Goal: Task Accomplishment & Management: Complete application form

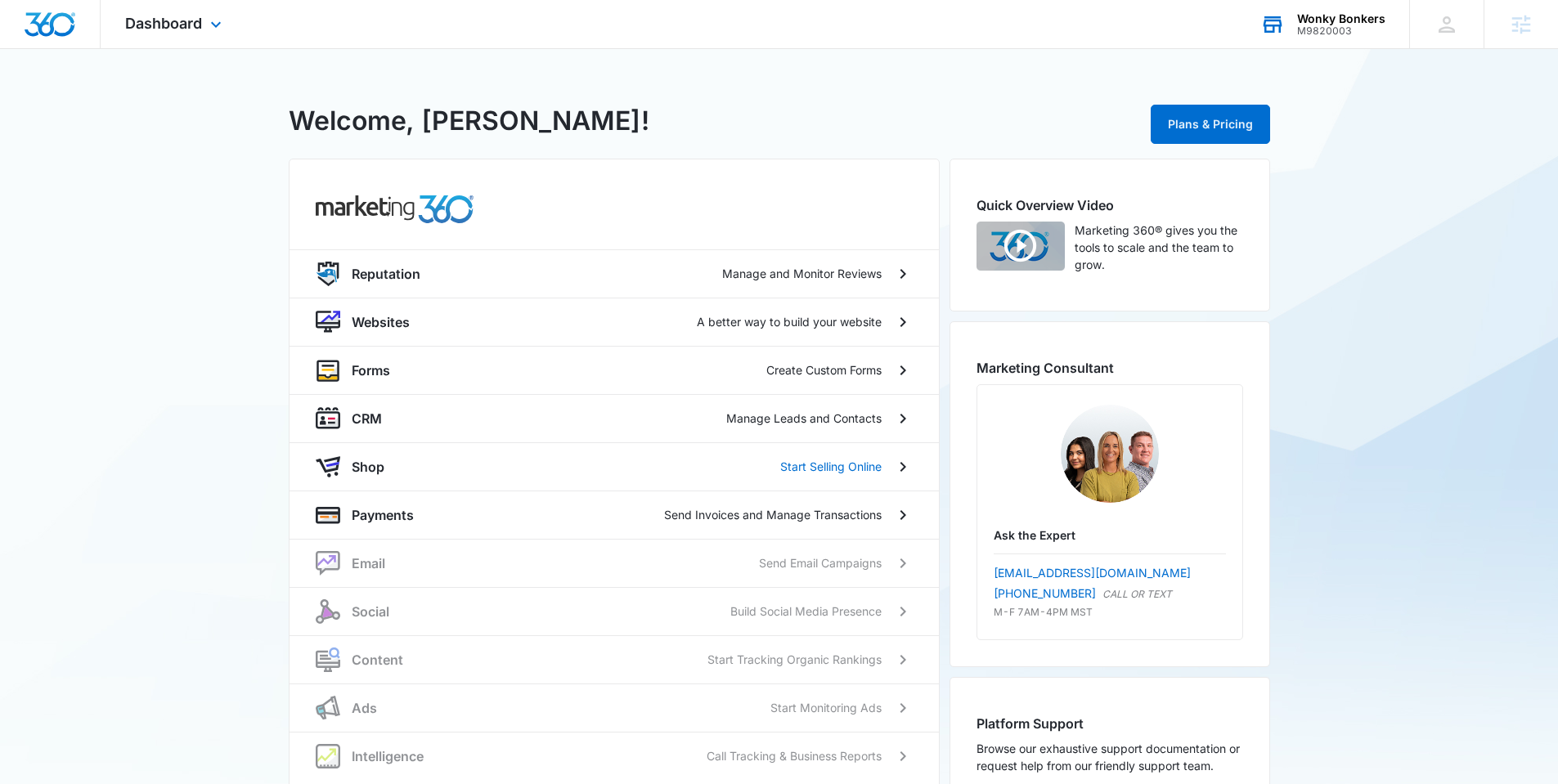
click at [1326, 30] on div "M9820003" at bounding box center [1341, 31] width 88 height 11
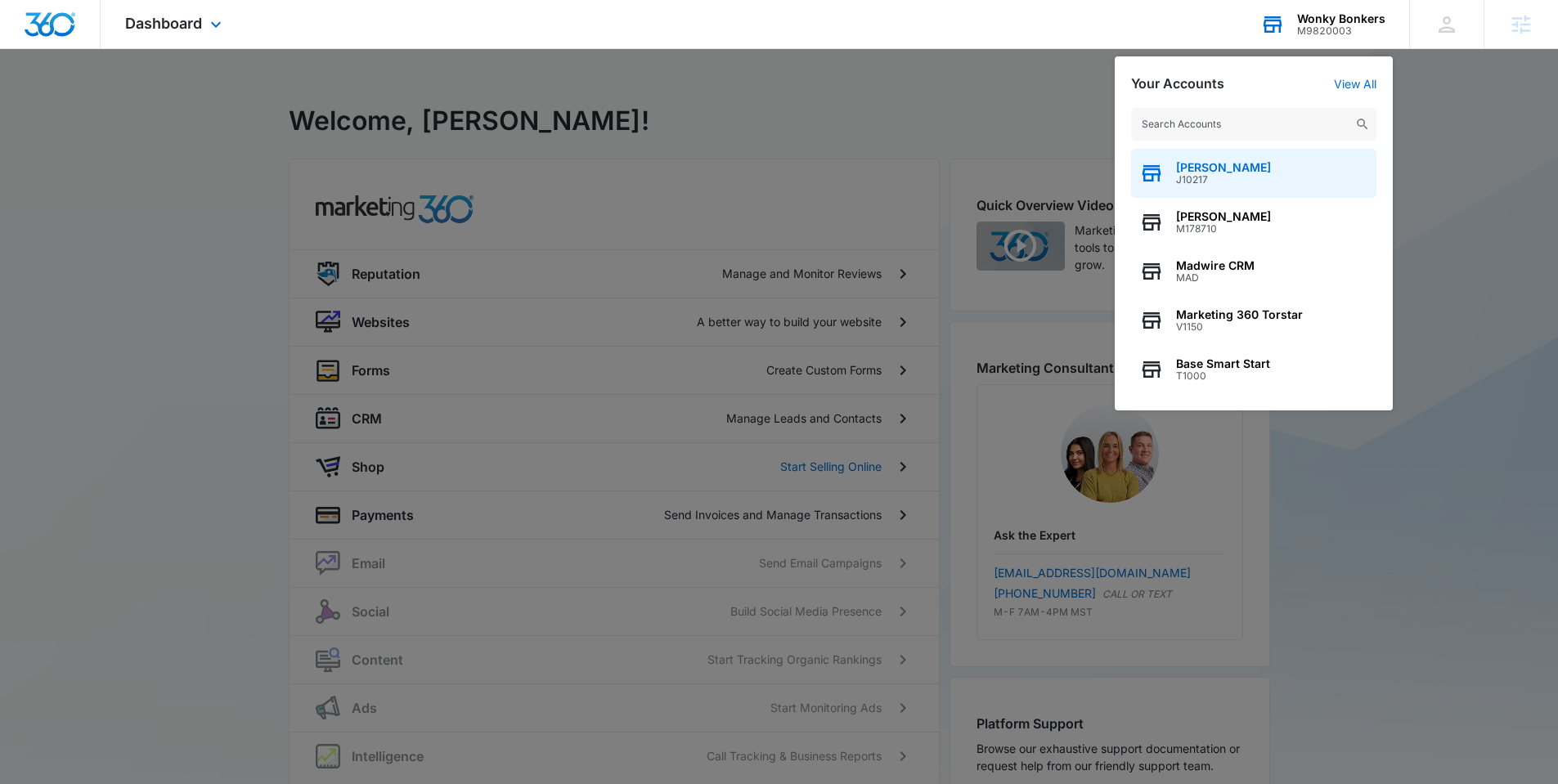
click at [1166, 177] on div "Jeni Dean J10217" at bounding box center [1254, 173] width 246 height 49
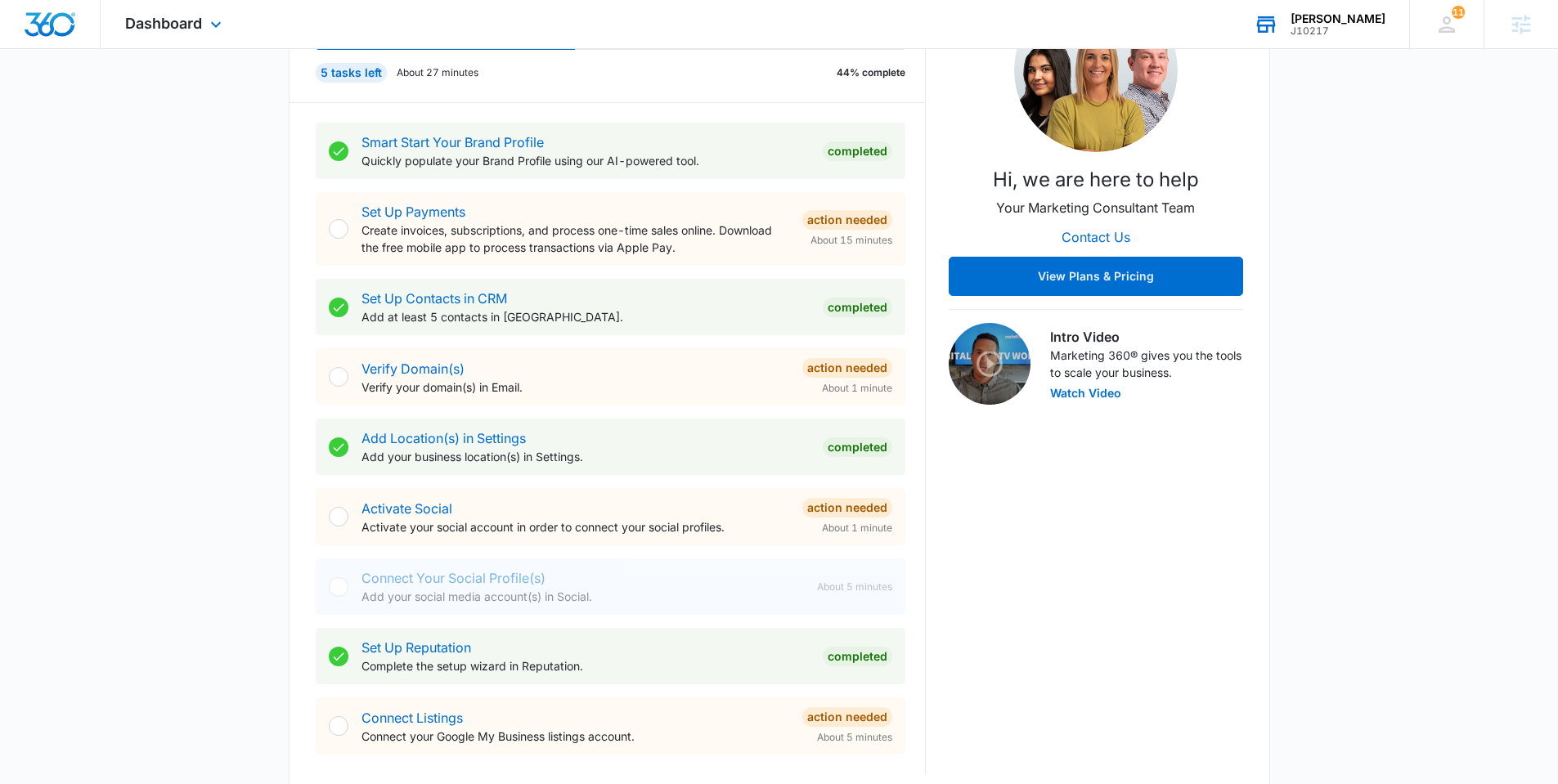
scroll to position [263, 0]
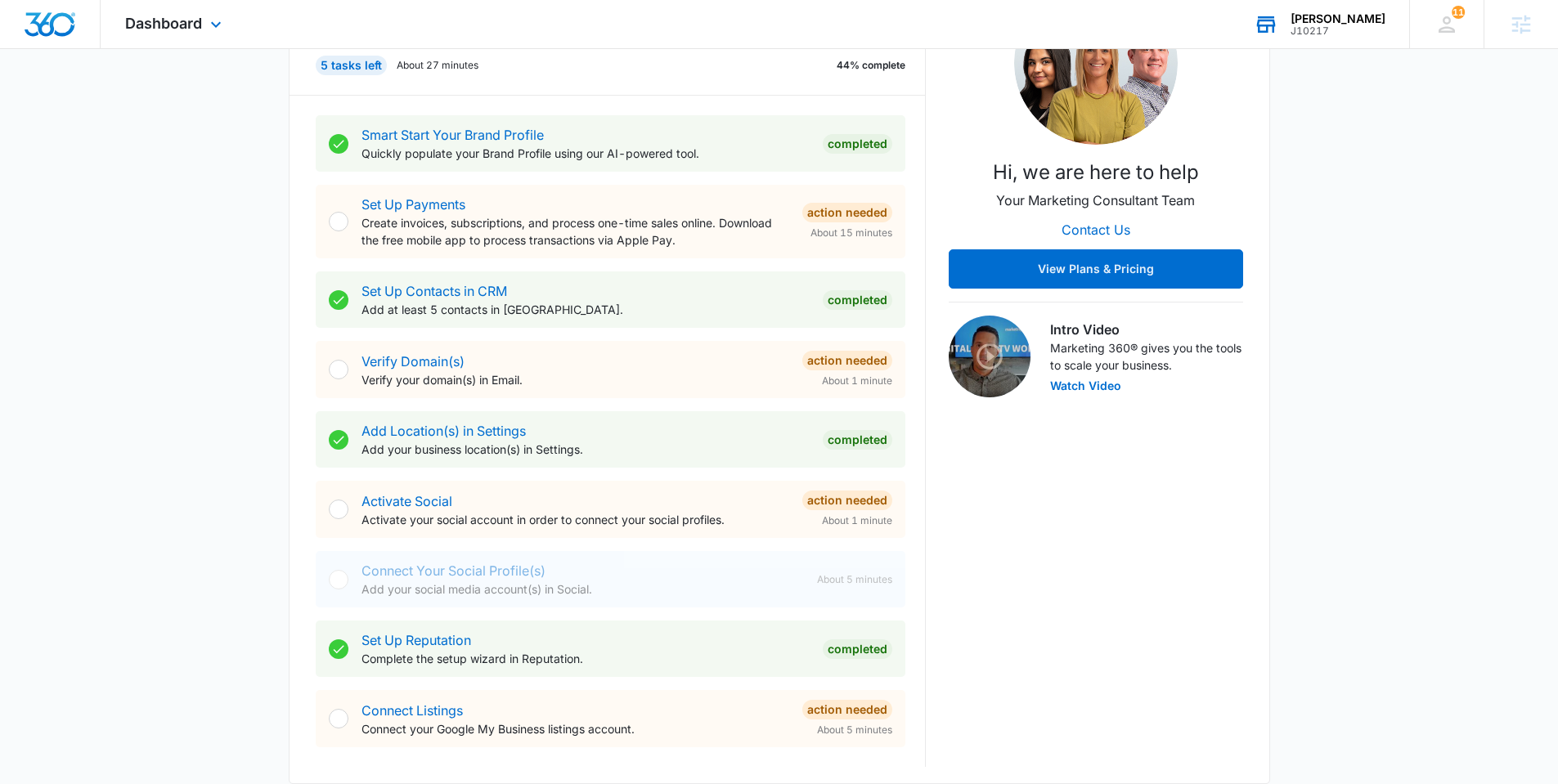
click at [217, 597] on div "Today is Thursday, August 14th Good afternoon, Jeni! Contacts You have 97 conta…" at bounding box center [779, 681] width 1558 height 1749
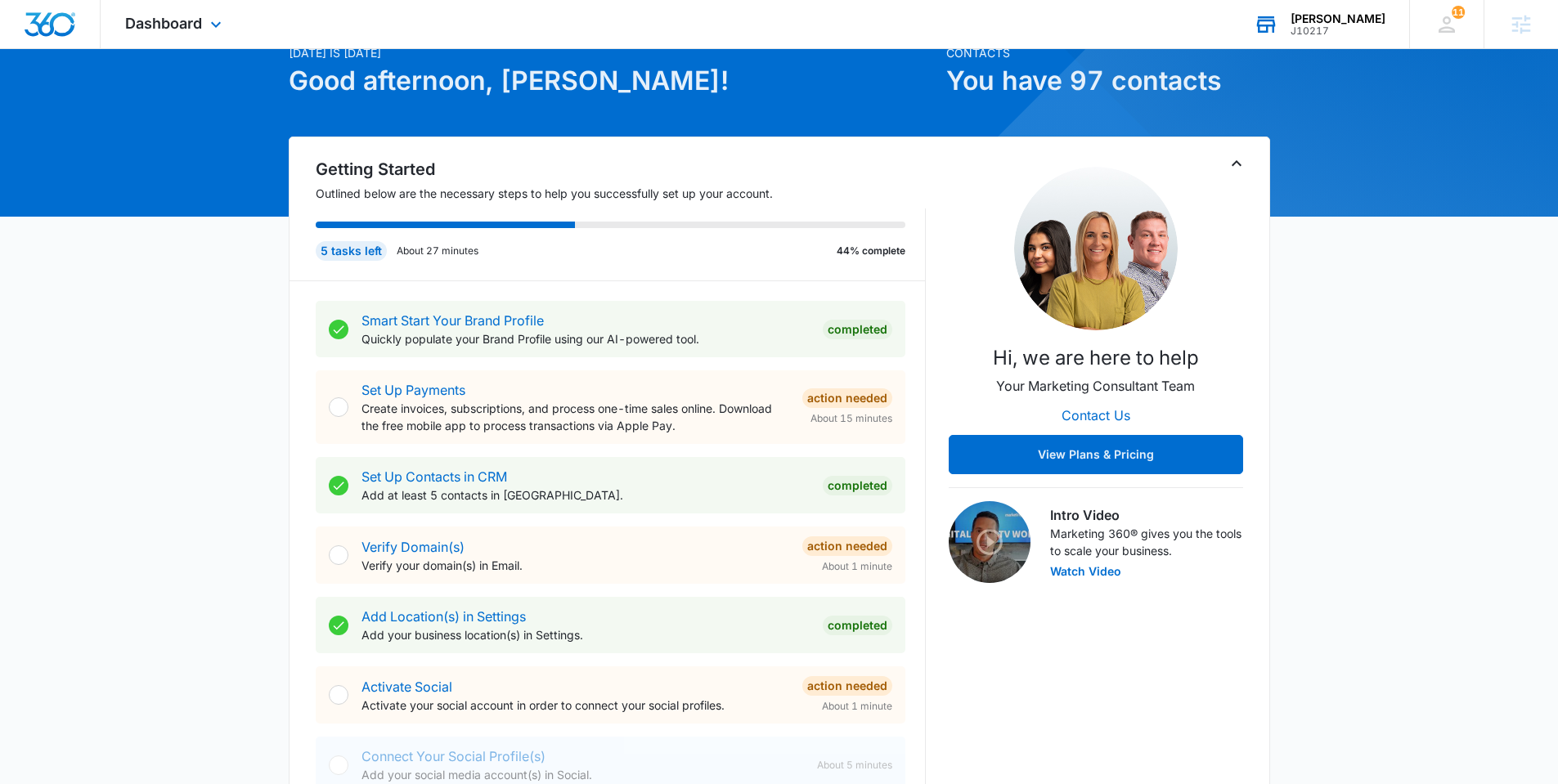
scroll to position [0, 0]
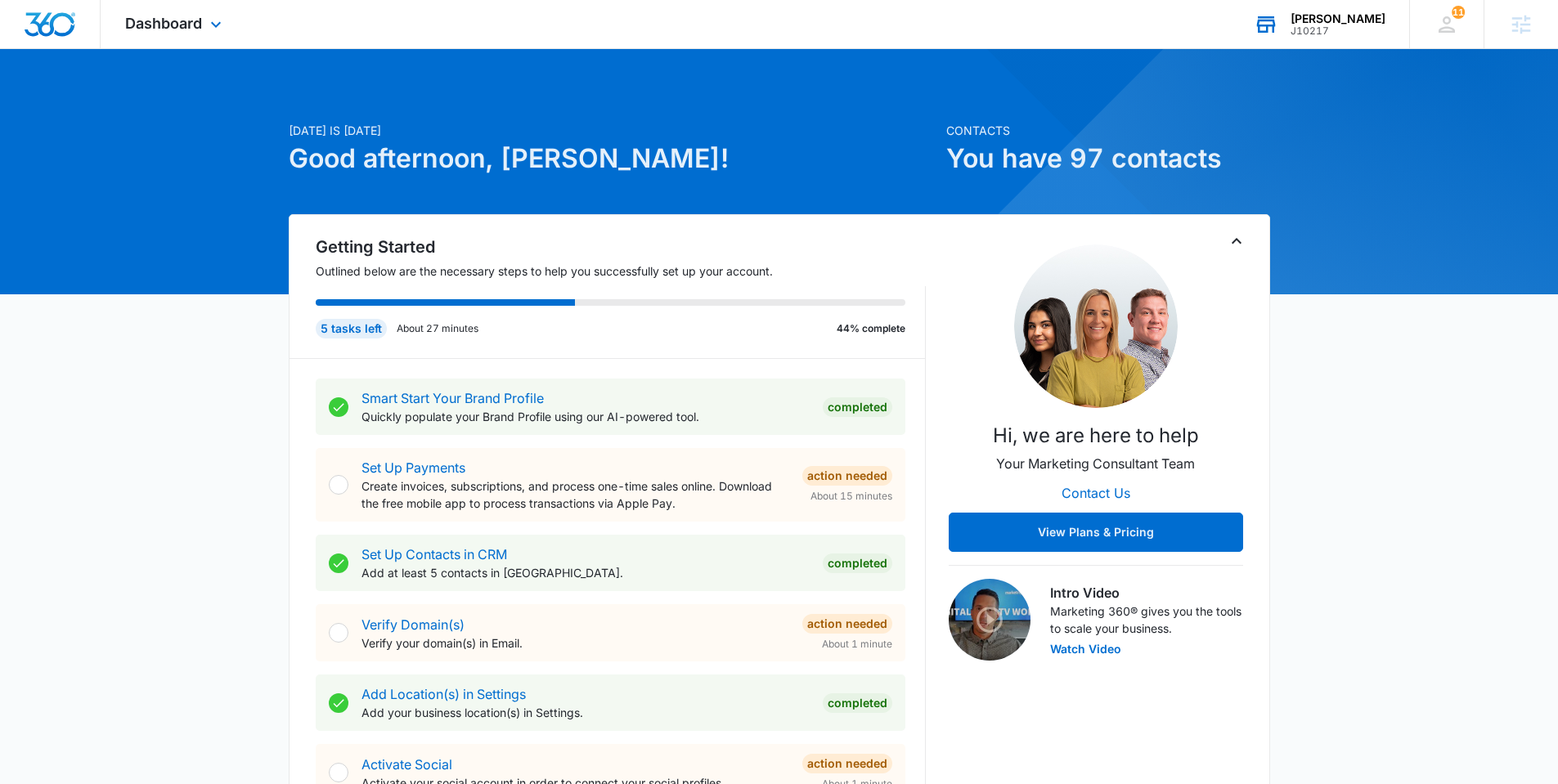
click at [209, 12] on div "Dashboard Apps Reputation Websites Forms CRM Email Social Shop Payments POS Con…" at bounding box center [175, 24] width 149 height 49
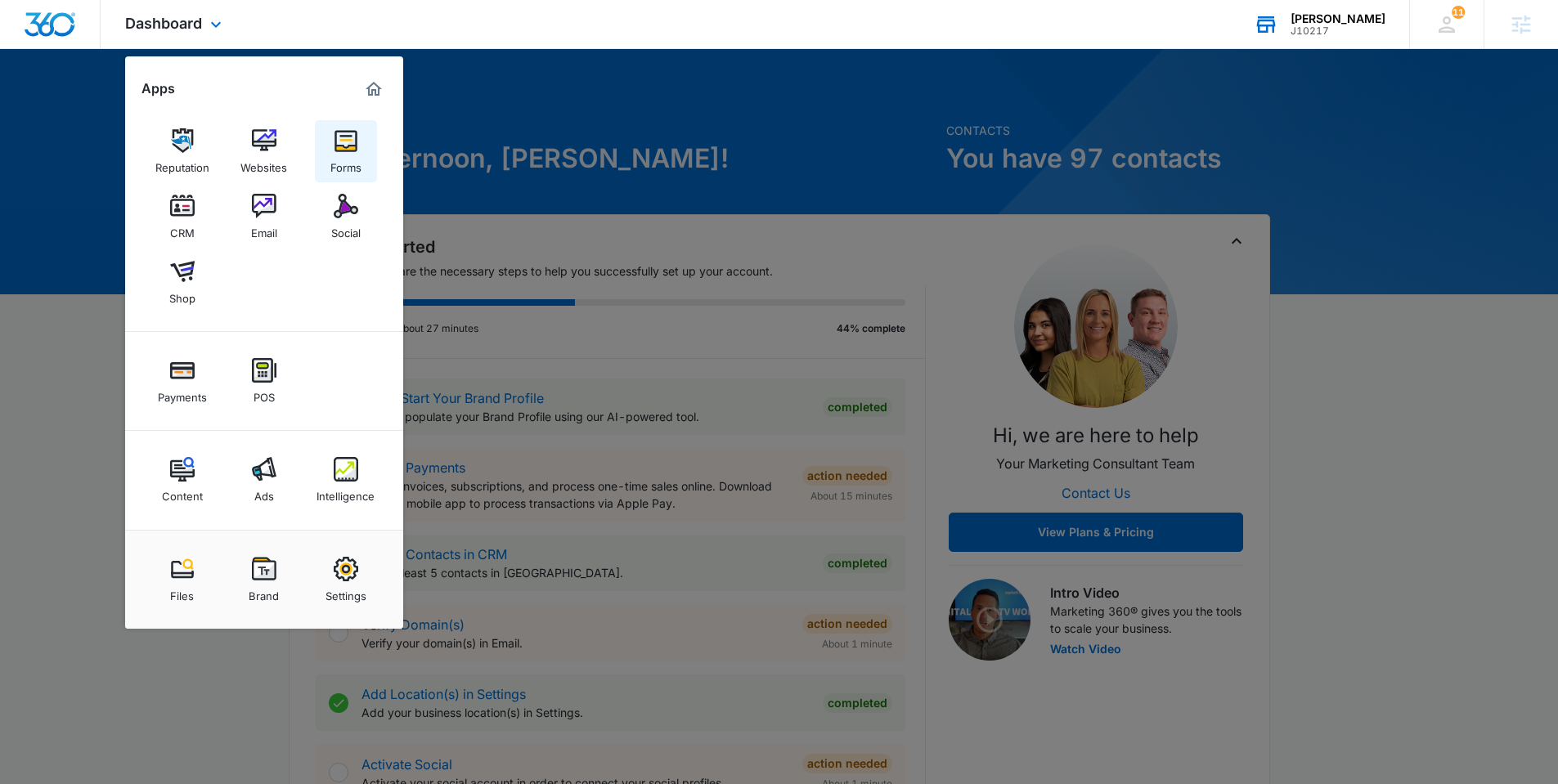
click at [340, 156] on div "Forms" at bounding box center [346, 163] width 31 height 21
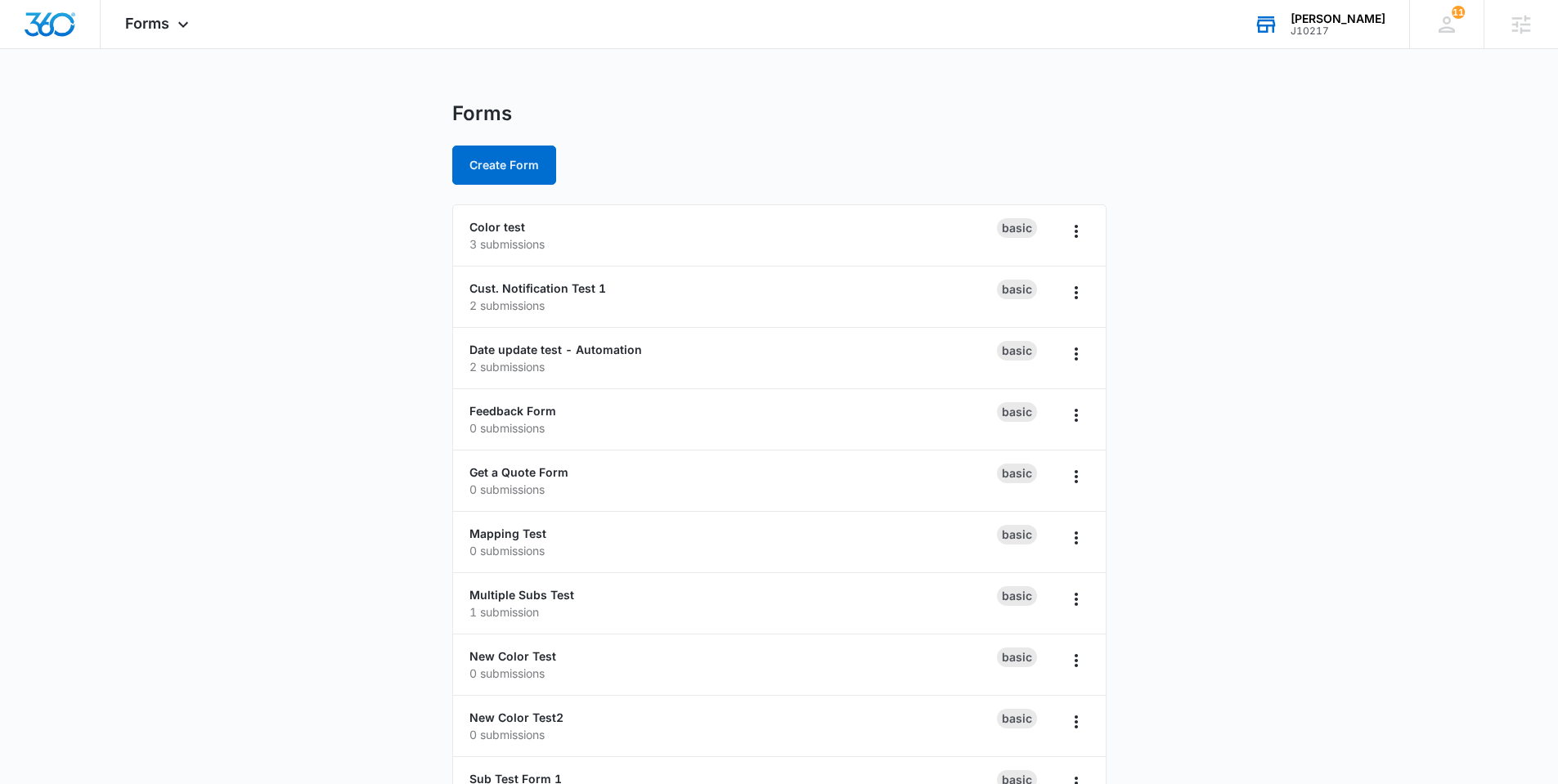
click at [201, 527] on main "Forms Create Form Color test 3 submissions Basic Cust. Notification Test 1 2 su…" at bounding box center [779, 623] width 1558 height 1043
click at [1444, 29] on icon at bounding box center [1446, 24] width 25 height 25
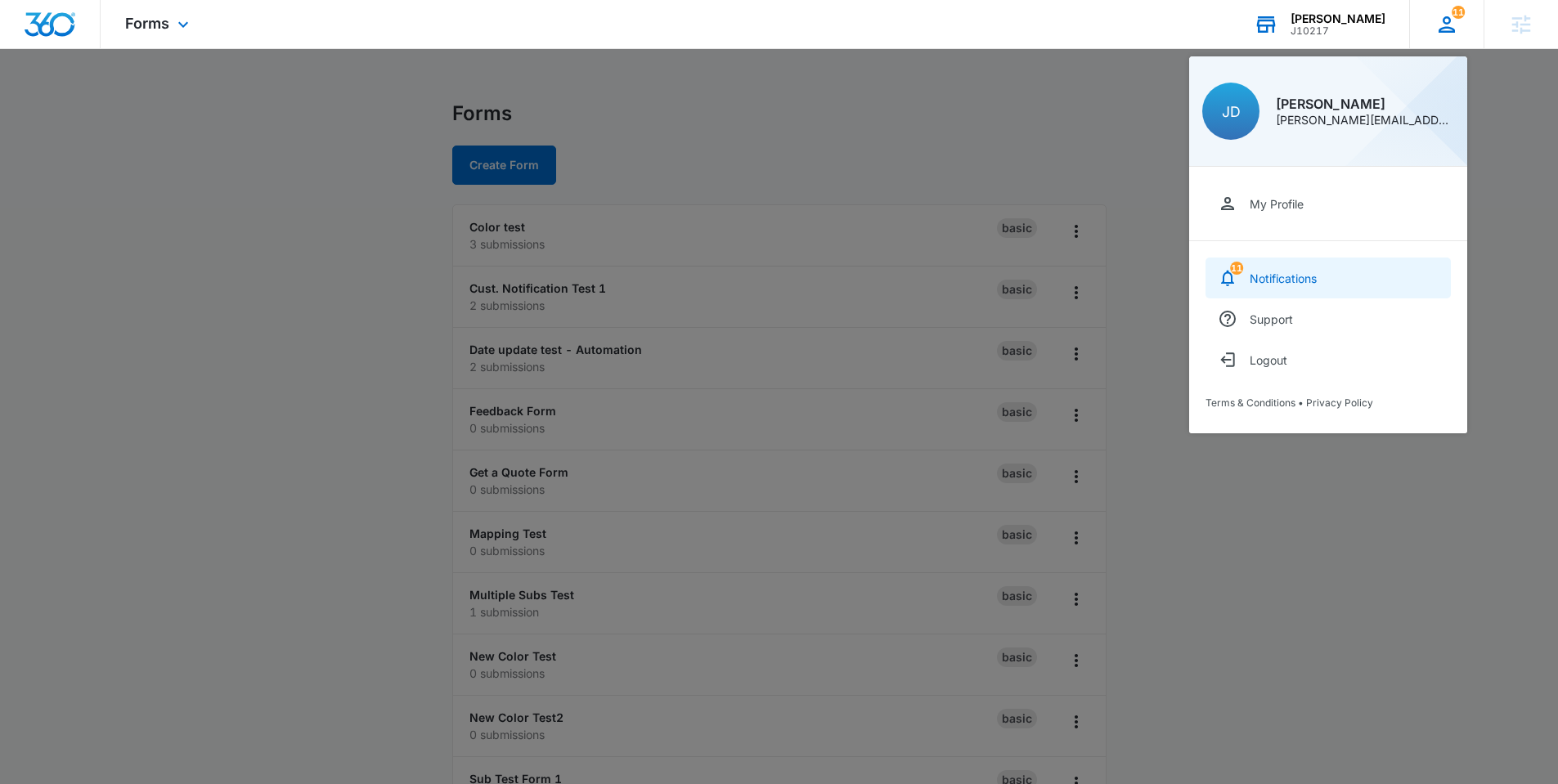
click at [1316, 271] on div "Notifications" at bounding box center [1283, 278] width 67 height 14
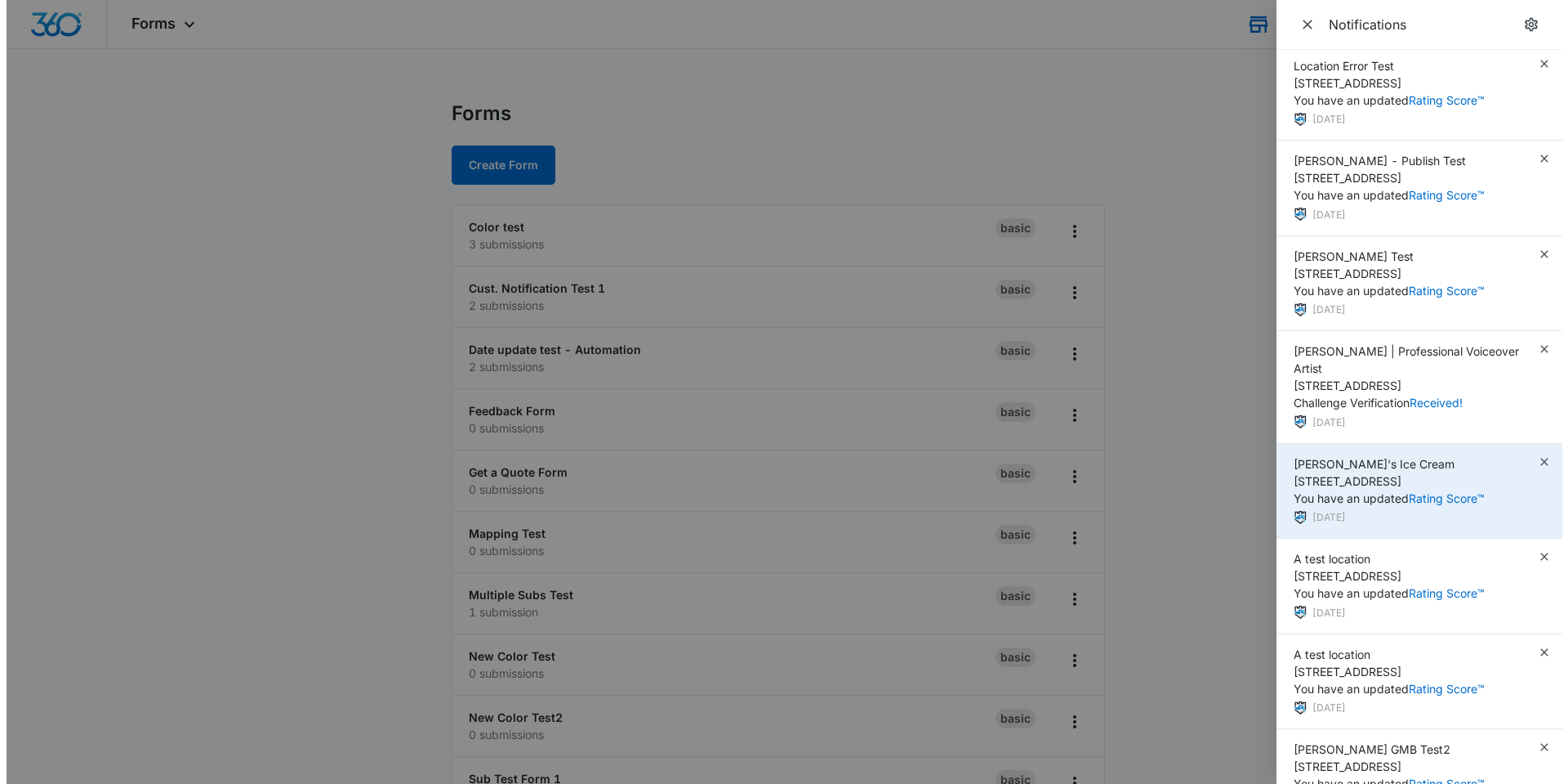
scroll to position [314, 0]
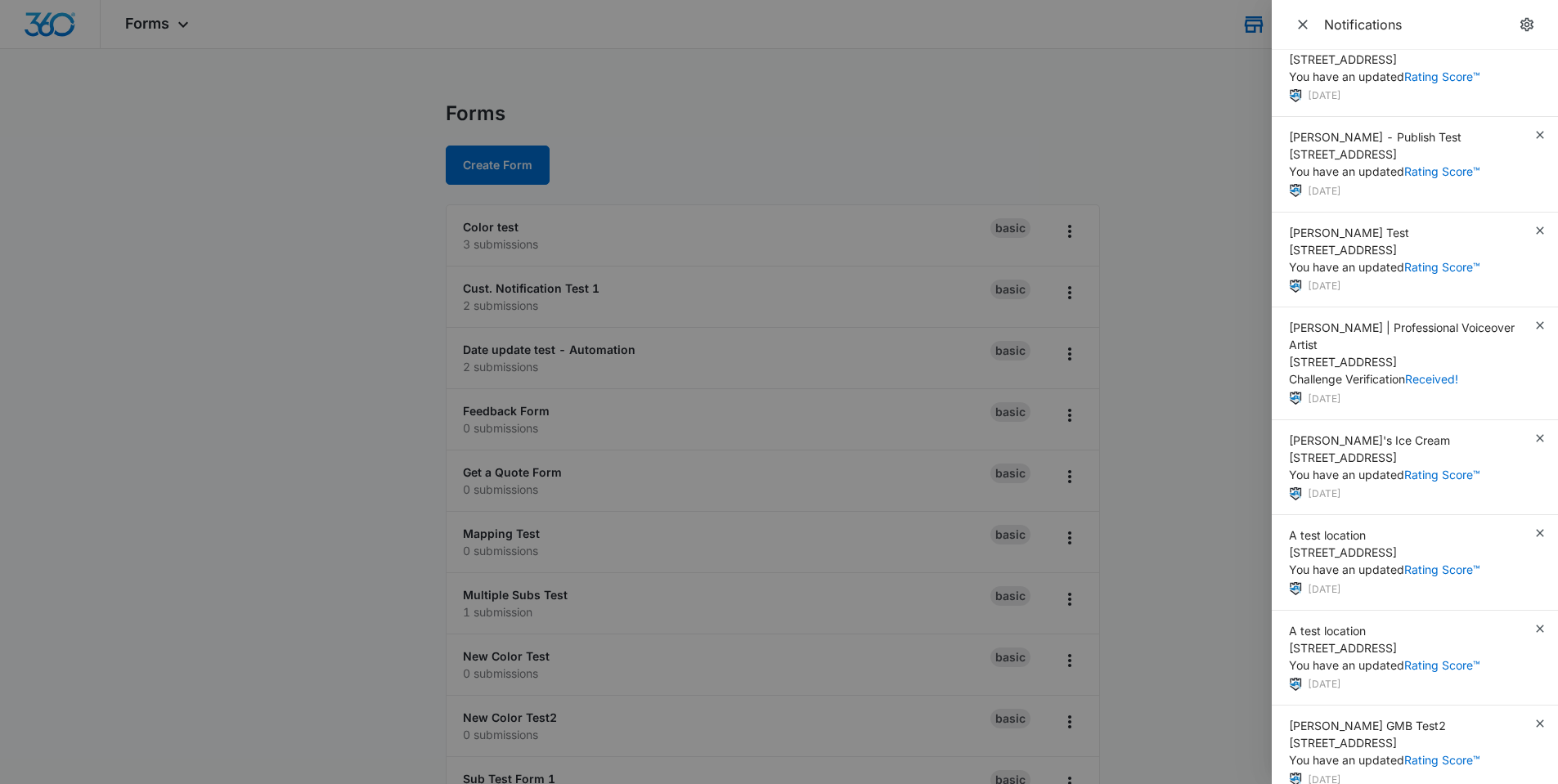
click at [1157, 429] on div at bounding box center [779, 392] width 1558 height 784
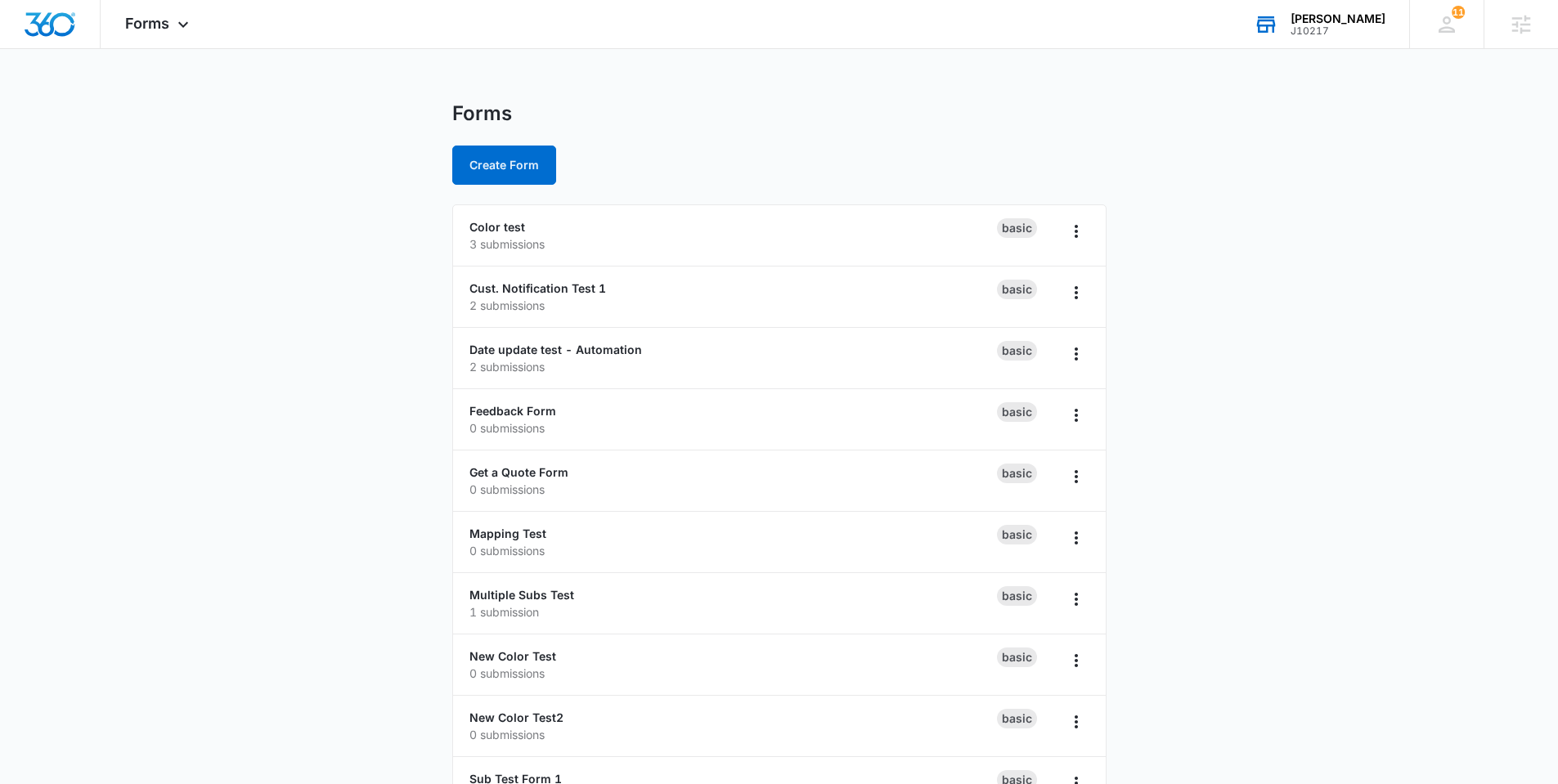
click at [1157, 429] on main "Forms Create Form Color test 3 submissions Basic Cust. Notification Test 1 2 su…" at bounding box center [779, 623] width 1558 height 1043
click at [478, 233] on link "Color test" at bounding box center [497, 226] width 56 height 14
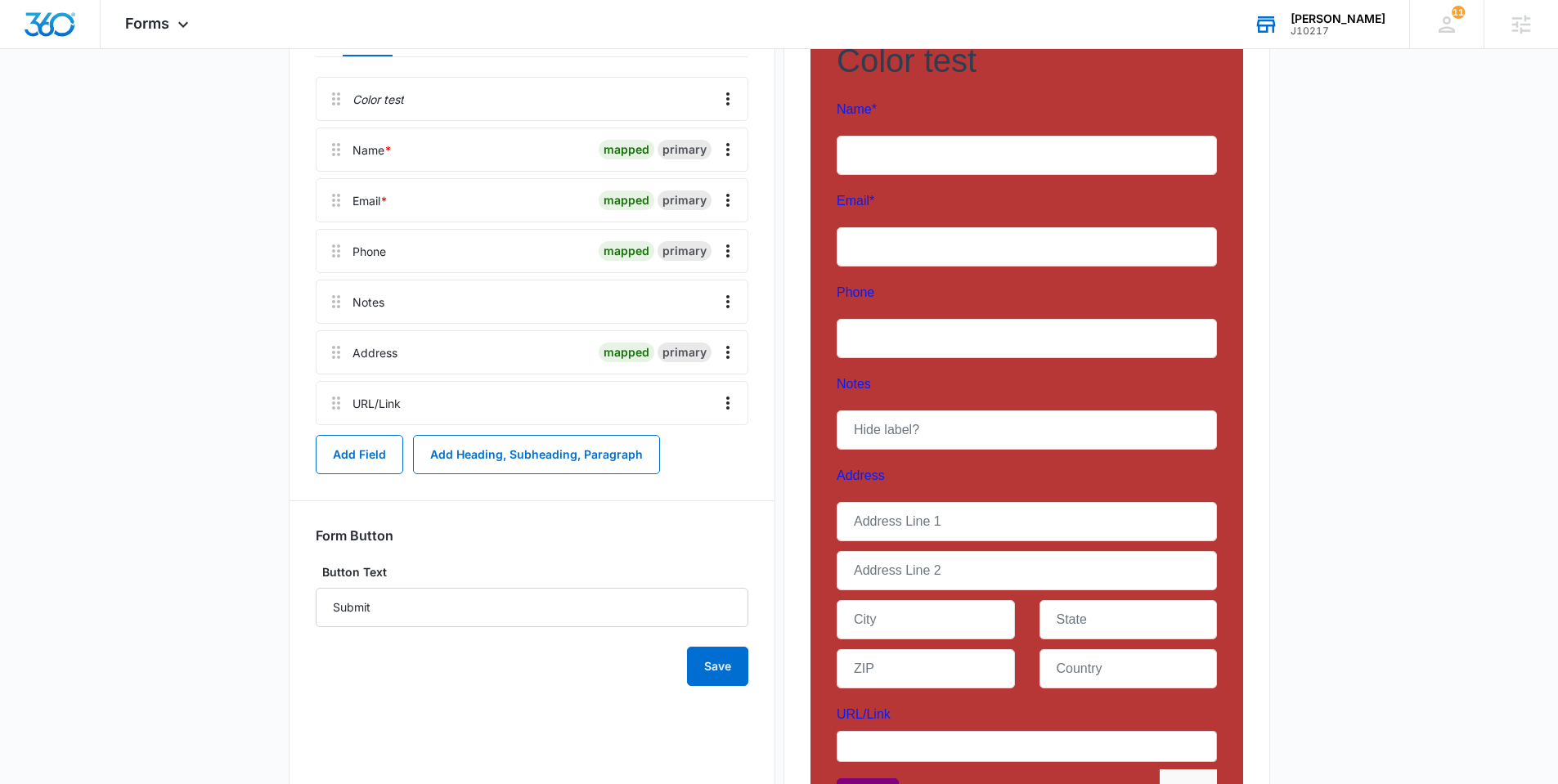
scroll to position [78, 0]
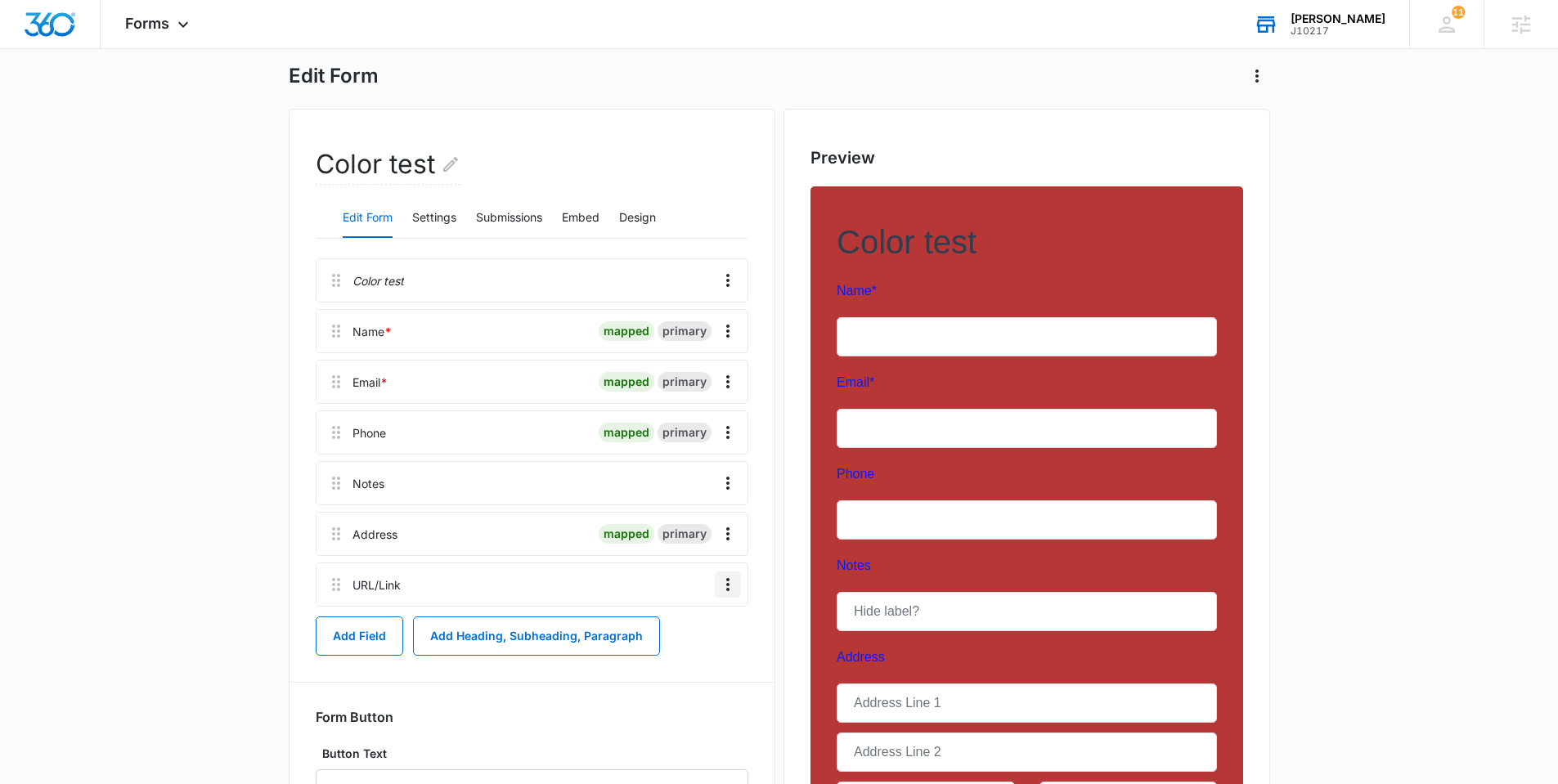
click at [725, 582] on icon "Overflow Menu" at bounding box center [728, 583] width 19 height 19
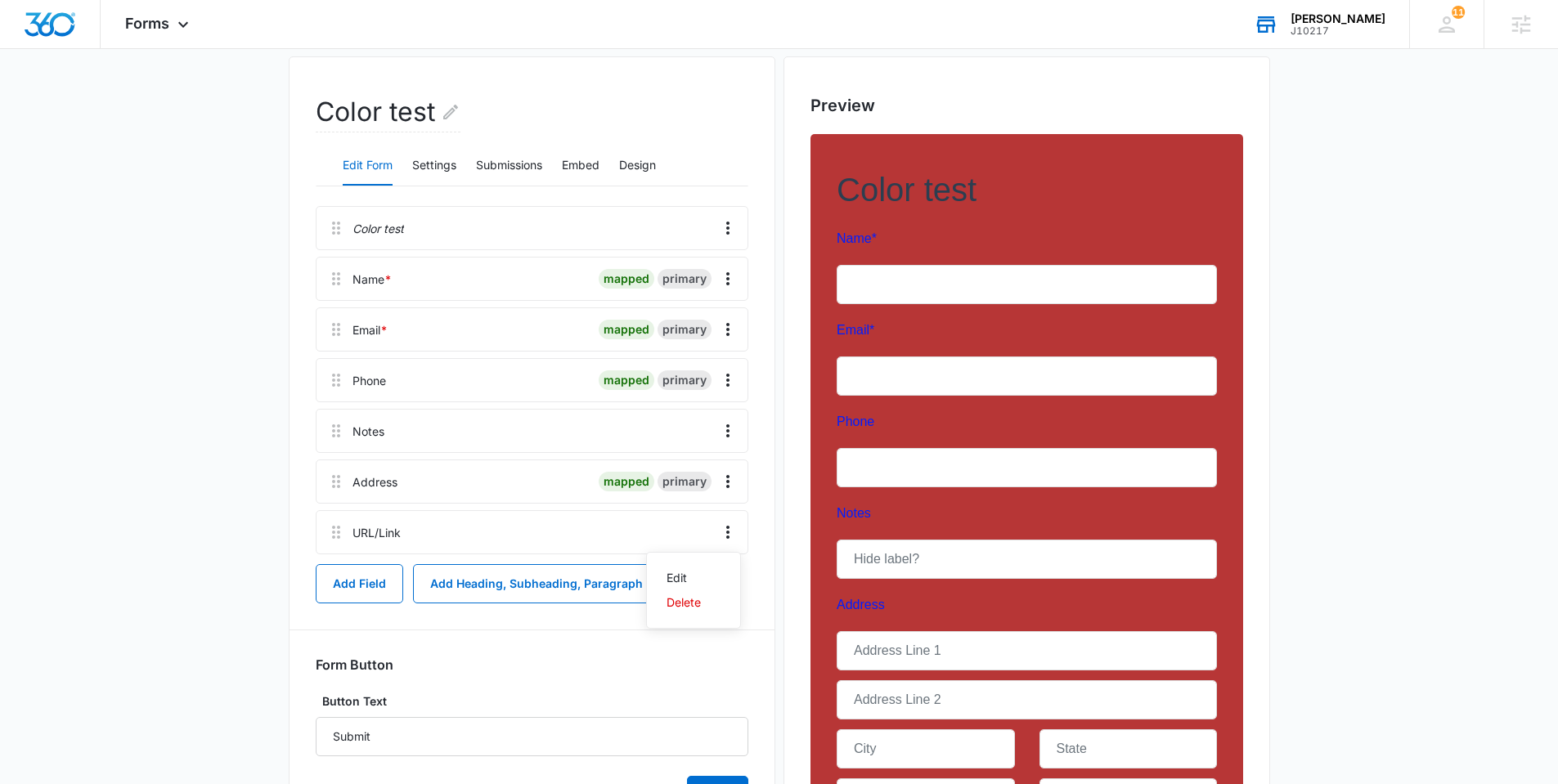
click at [551, 645] on div "Color test Name * mapped primary Email * mapped primary Phone mapped primary No…" at bounding box center [532, 510] width 433 height 609
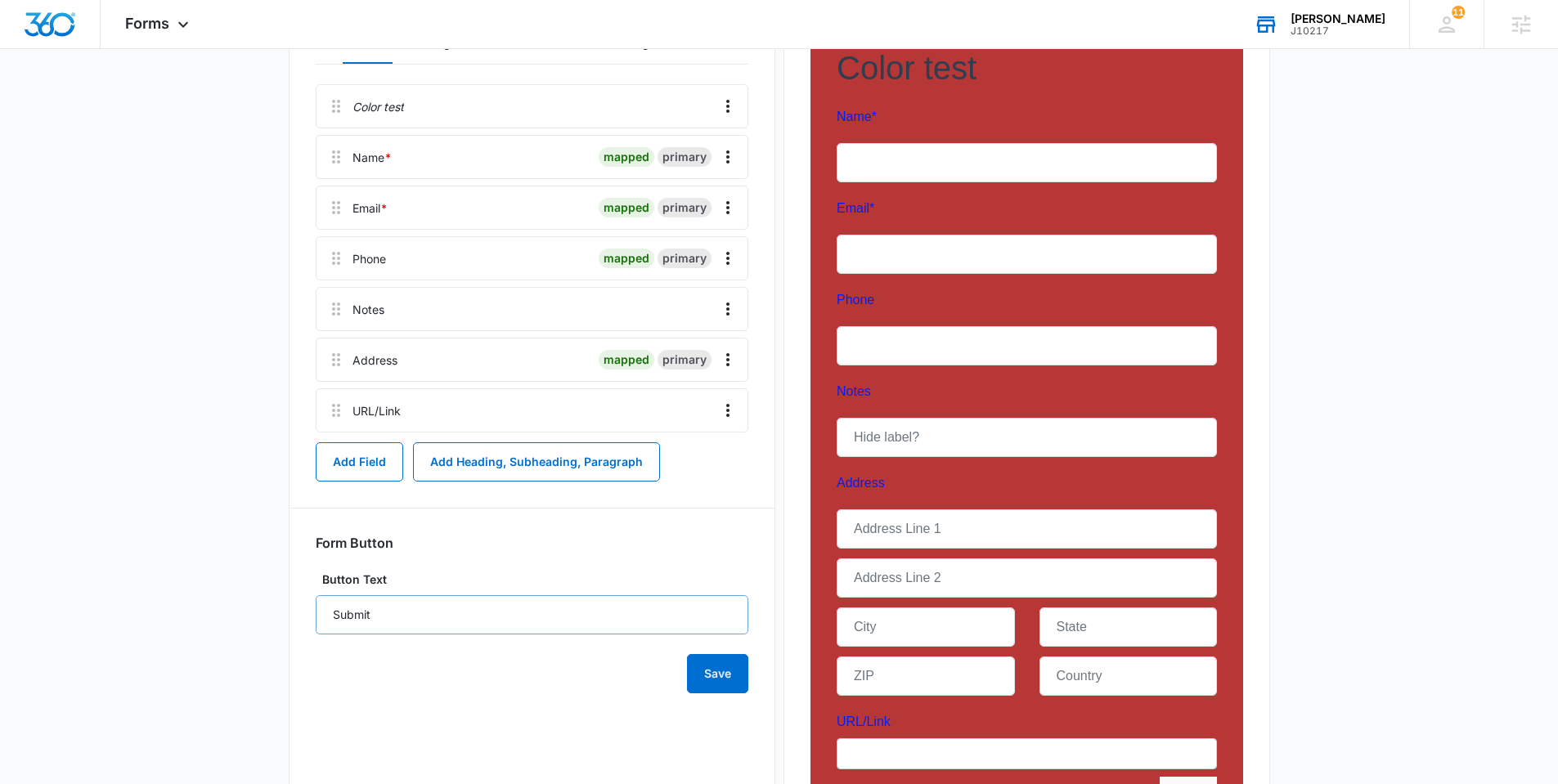
scroll to position [261, 0]
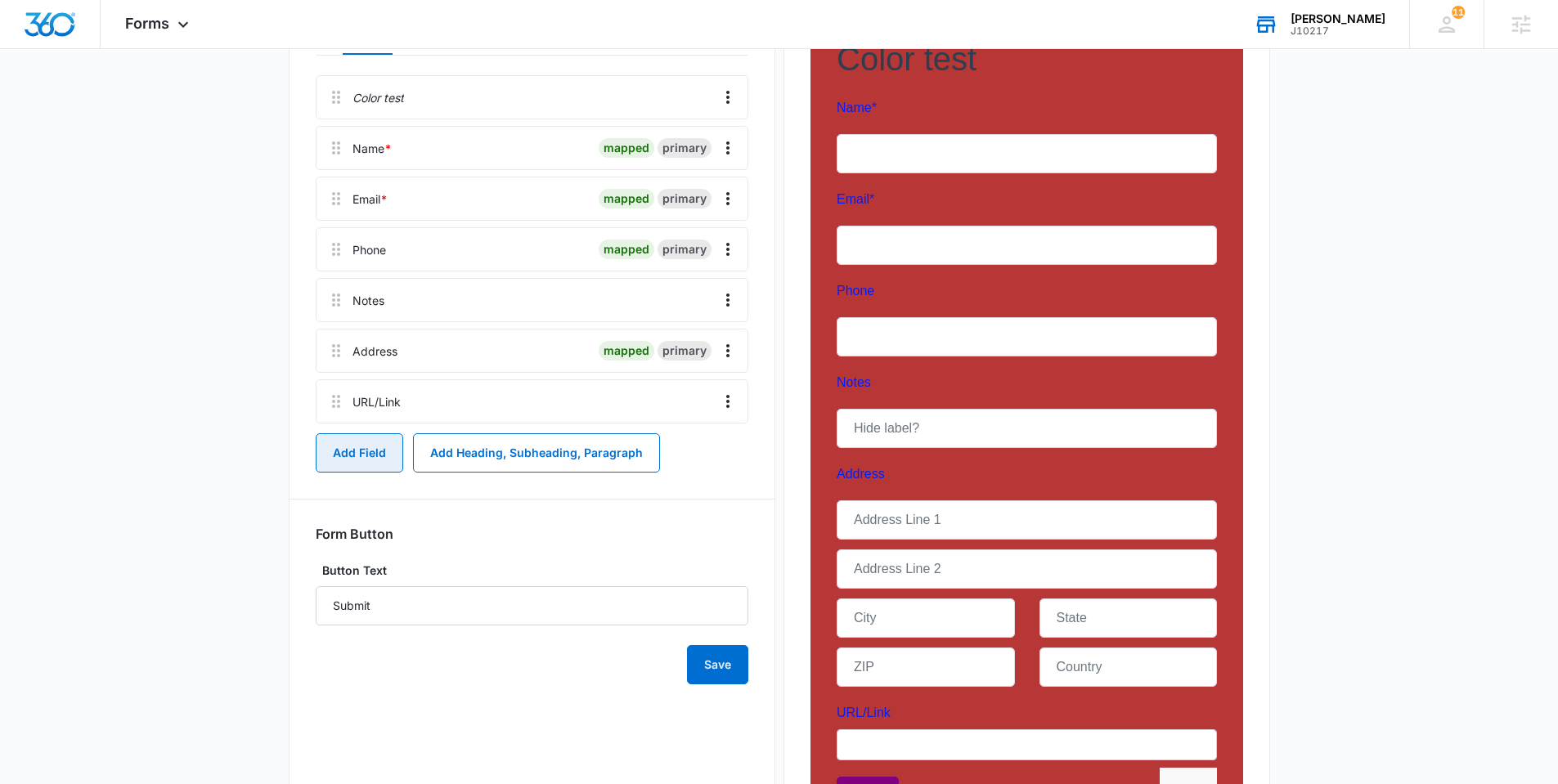
click at [369, 437] on button "Add Field" at bounding box center [358, 452] width 87 height 39
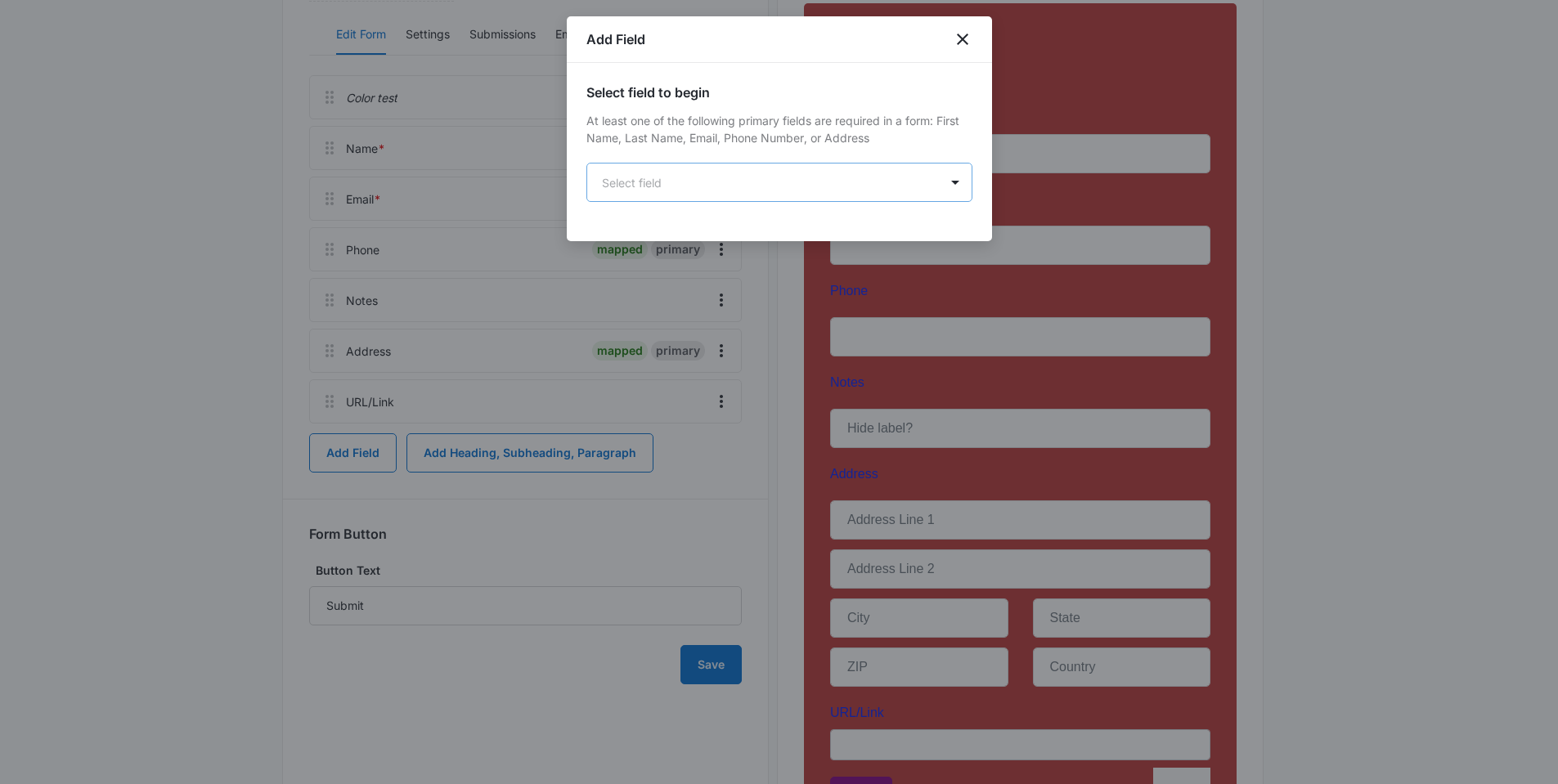
click at [690, 189] on body "Forms Apps Reputation Websites Forms CRM Email Social Shop Payments POS Content…" at bounding box center [779, 328] width 1558 height 1179
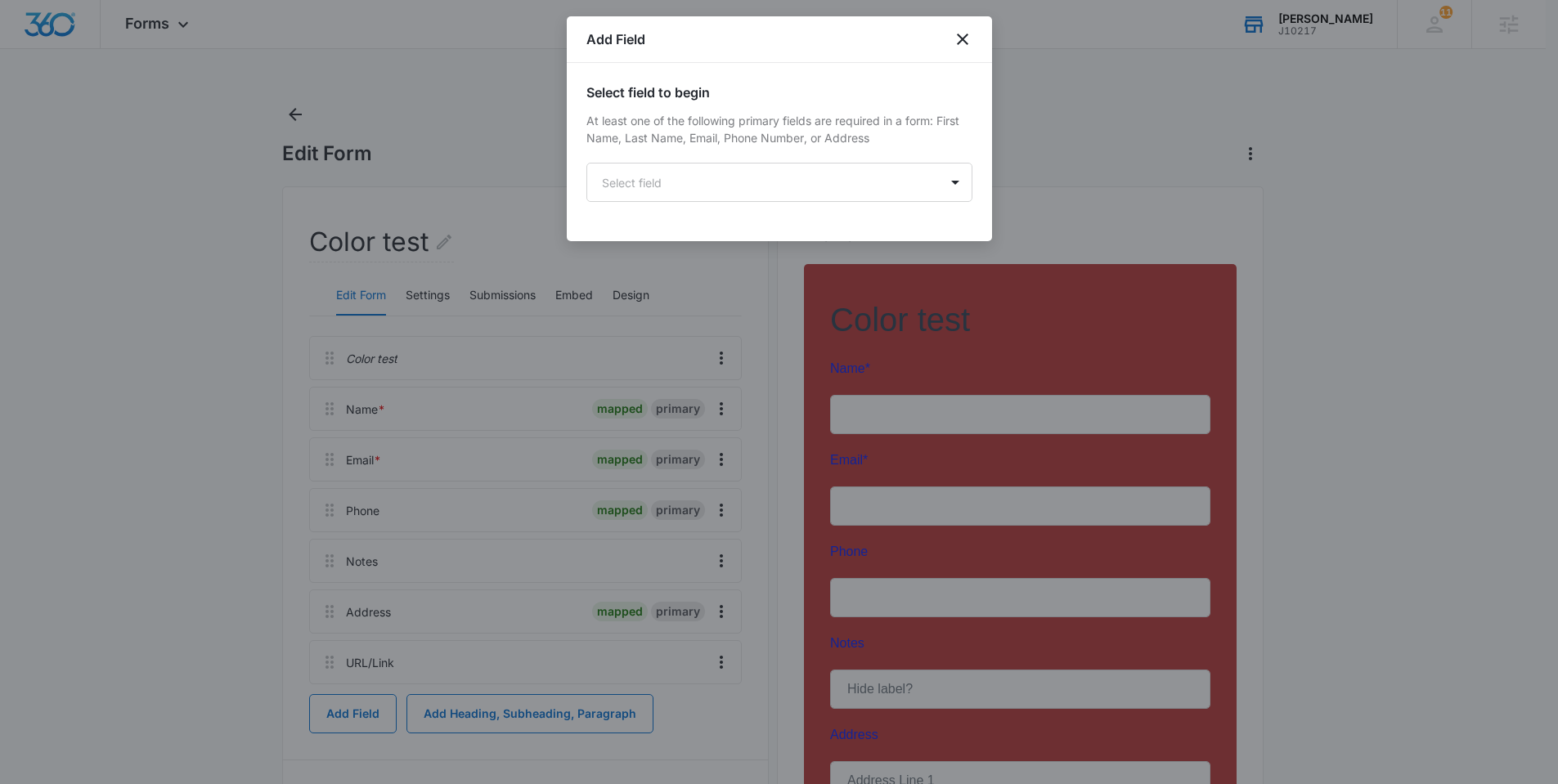
drag, startPoint x: 368, startPoint y: 112, endPoint x: 368, endPoint y: 103, distance: 9.0
click at [368, 104] on div at bounding box center [779, 392] width 1558 height 784
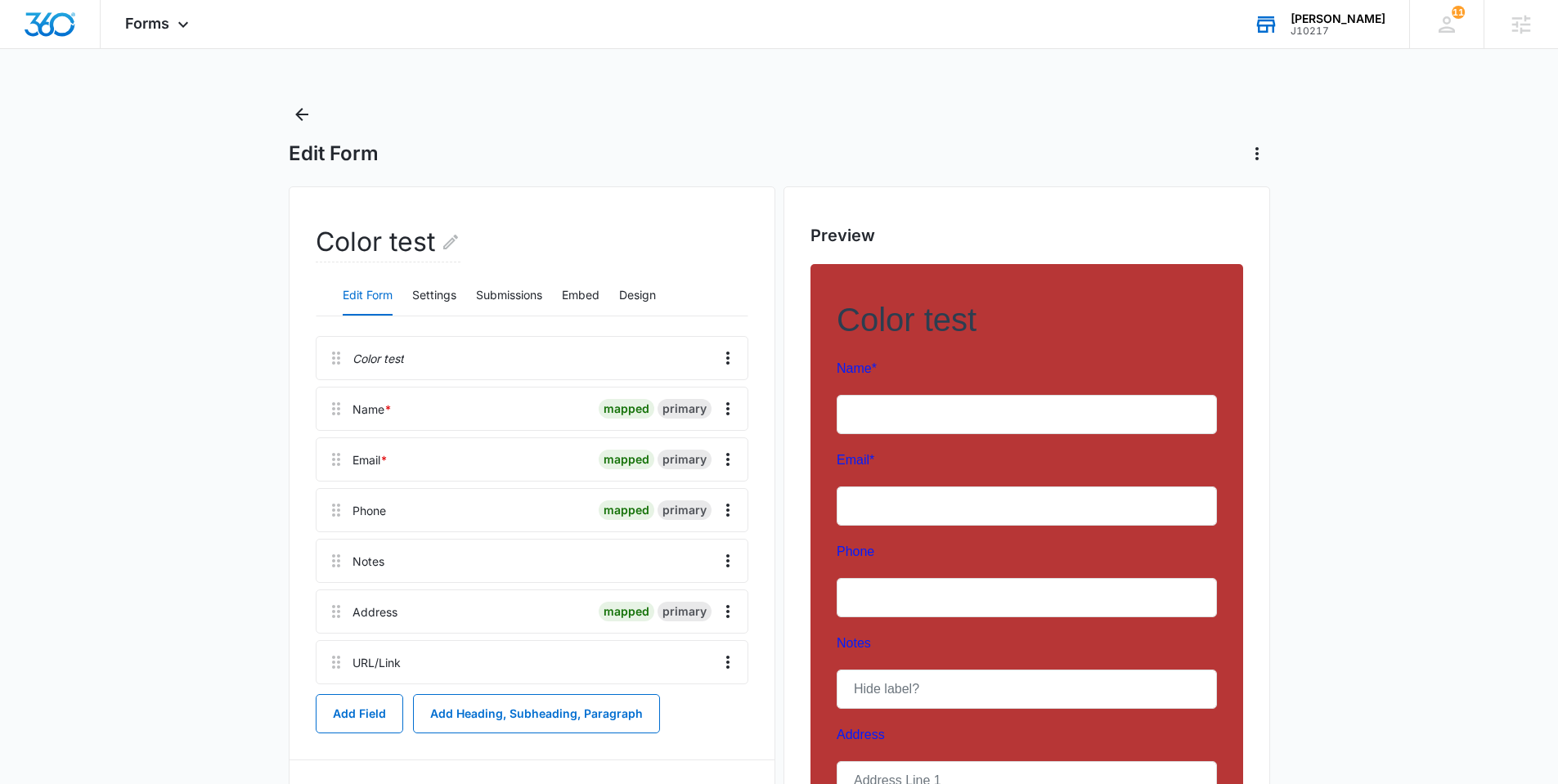
click at [36, 377] on main "Edit Form Color test Edit Form Settings Submissions Embed Design Color test Nam…" at bounding box center [779, 640] width 1558 height 1077
click at [701, 651] on div at bounding box center [557, 662] width 301 height 42
click at [730, 669] on icon "Overflow Menu" at bounding box center [728, 661] width 19 height 19
click at [703, 735] on button "Delete" at bounding box center [694, 732] width 93 height 25
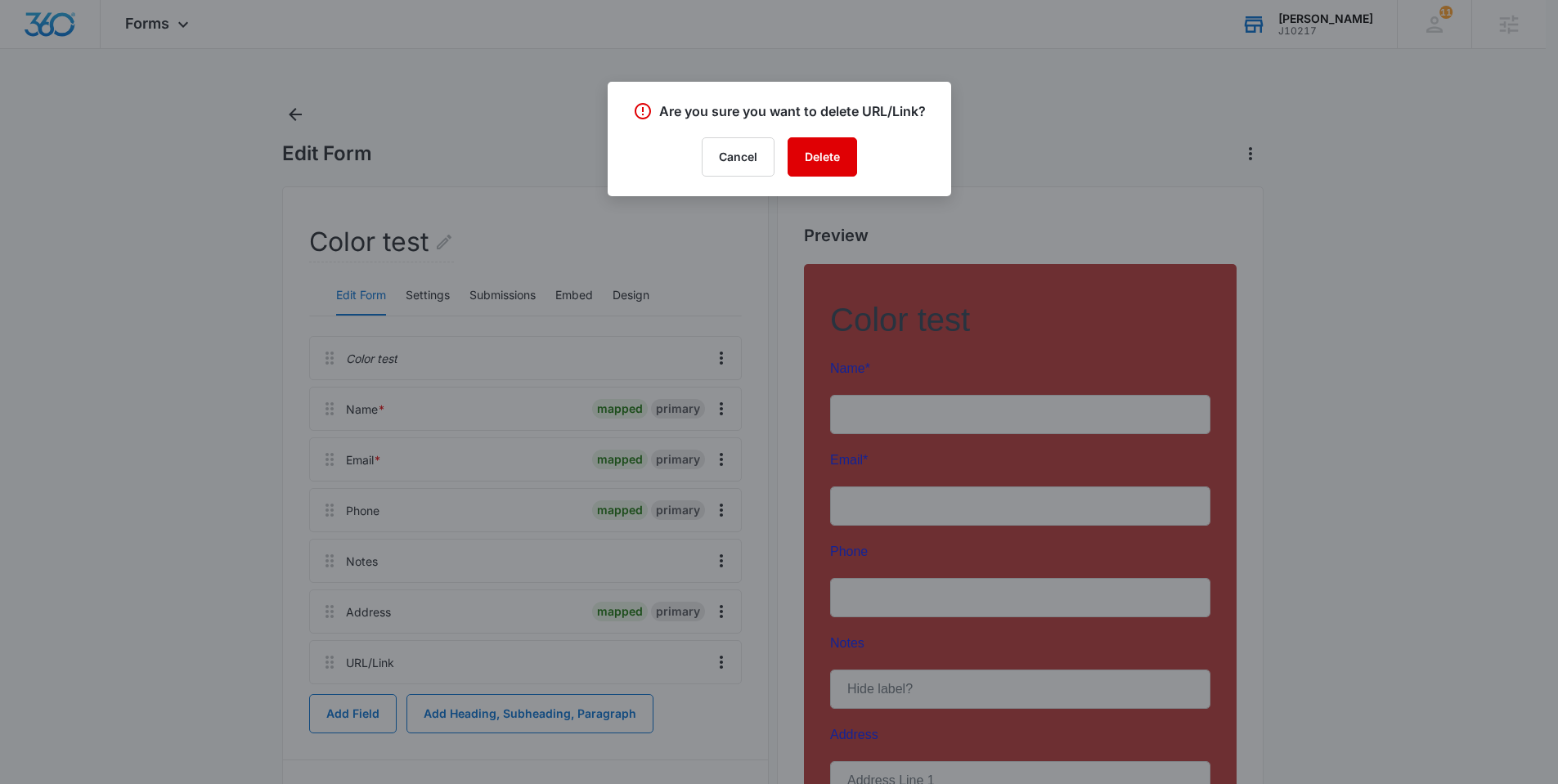
click at [828, 156] on button "Delete" at bounding box center [822, 157] width 70 height 39
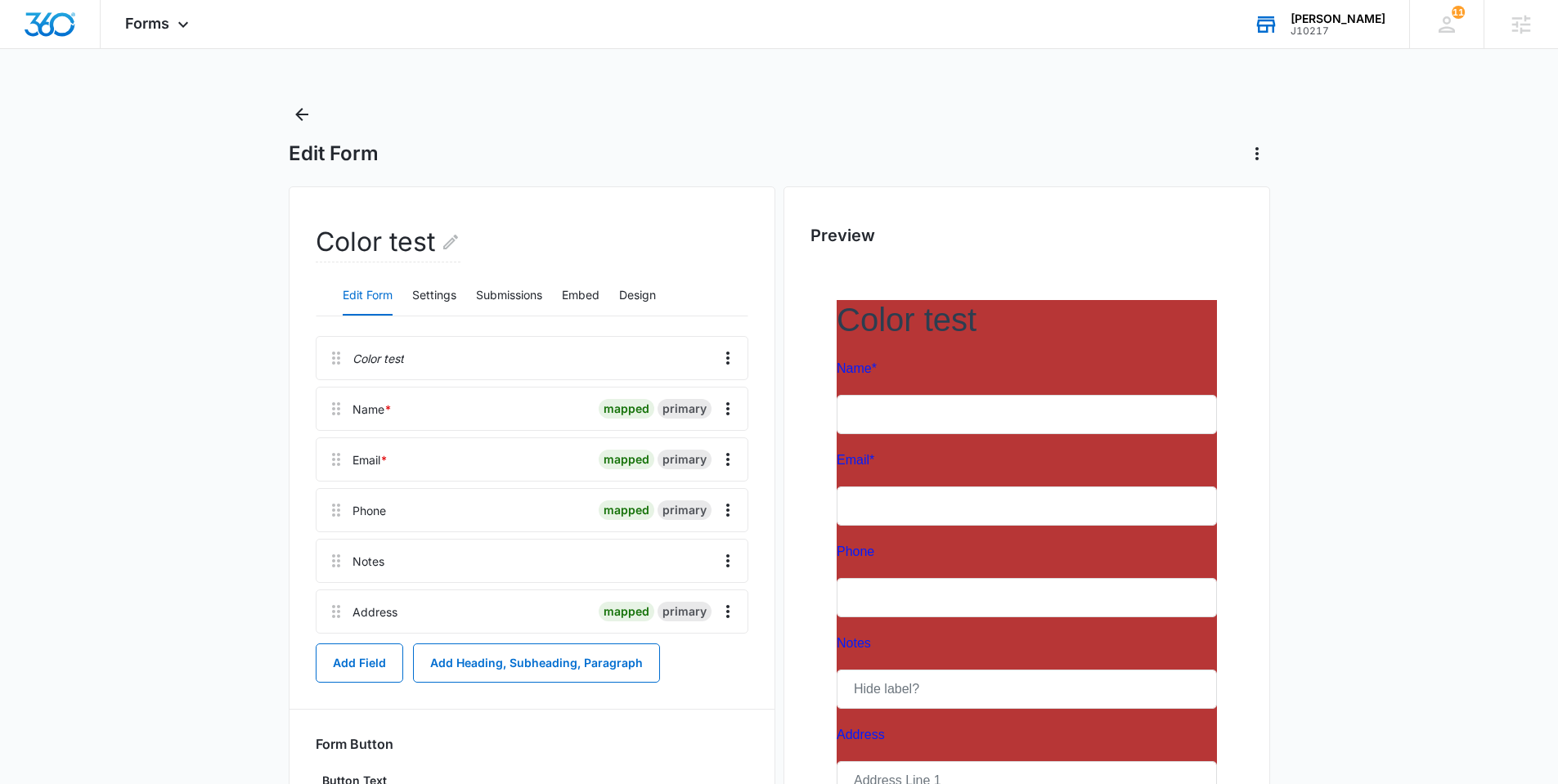
click at [487, 189] on div "Color test Edit Form Settings Submissions Embed Design Color test Name * mapped…" at bounding box center [532, 628] width 487 height 886
click at [431, 109] on div "Edit Form" at bounding box center [779, 134] width 982 height 65
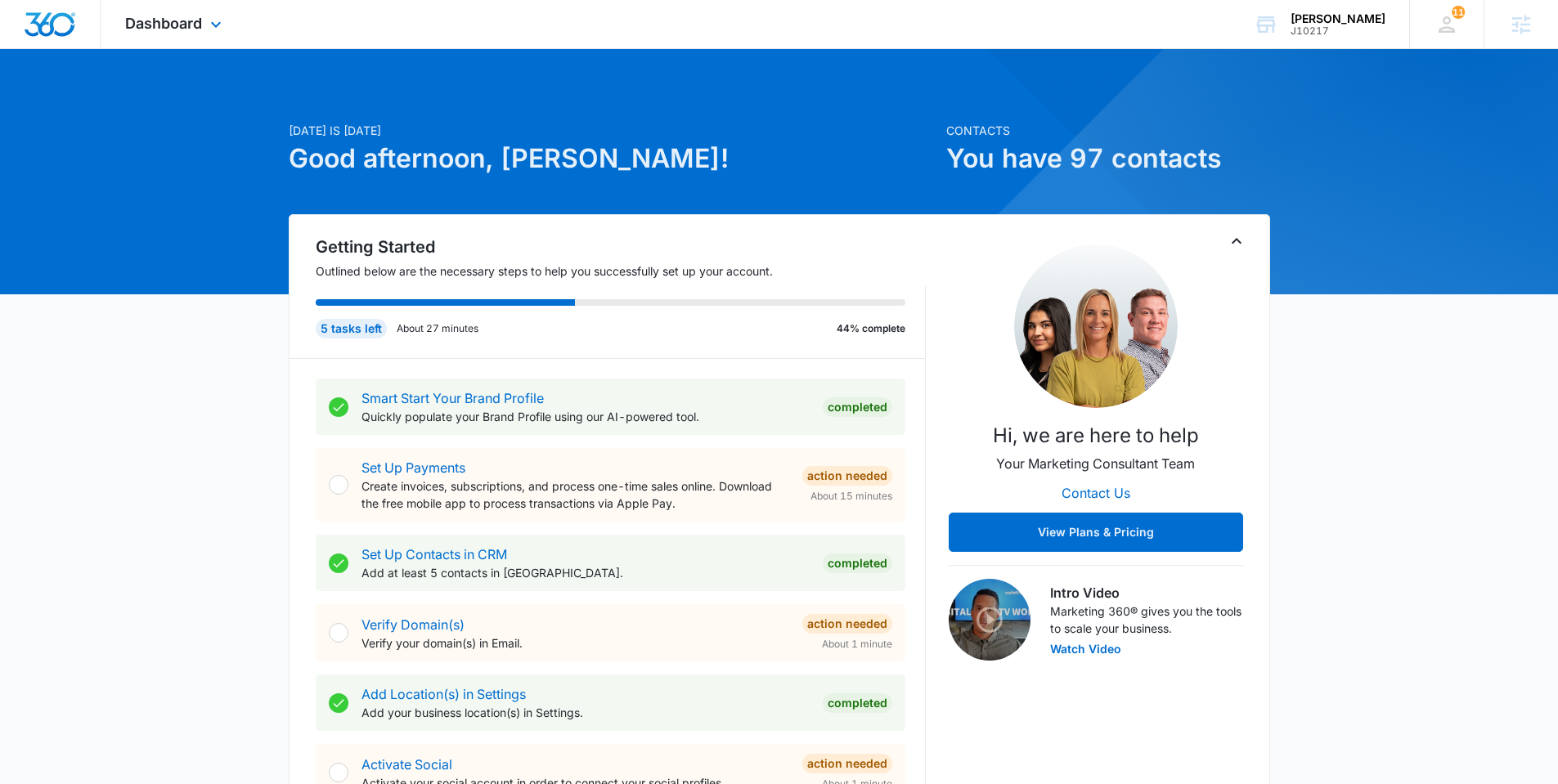
click at [192, 42] on div "Dashboard Apps Reputation Websites Forms CRM Email Social Shop Payments POS Con…" at bounding box center [175, 24] width 149 height 49
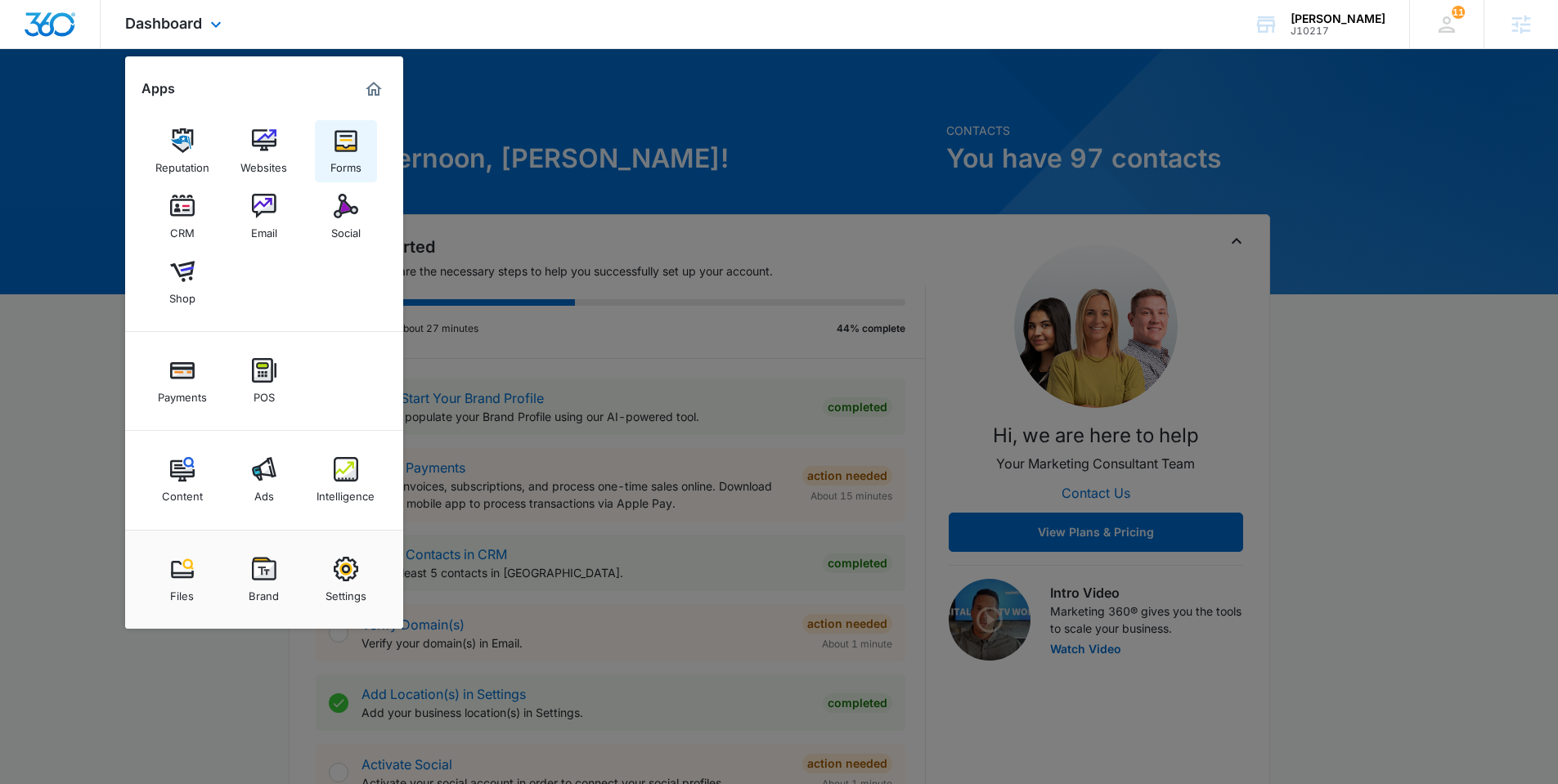
click at [345, 157] on div "Forms" at bounding box center [346, 163] width 31 height 21
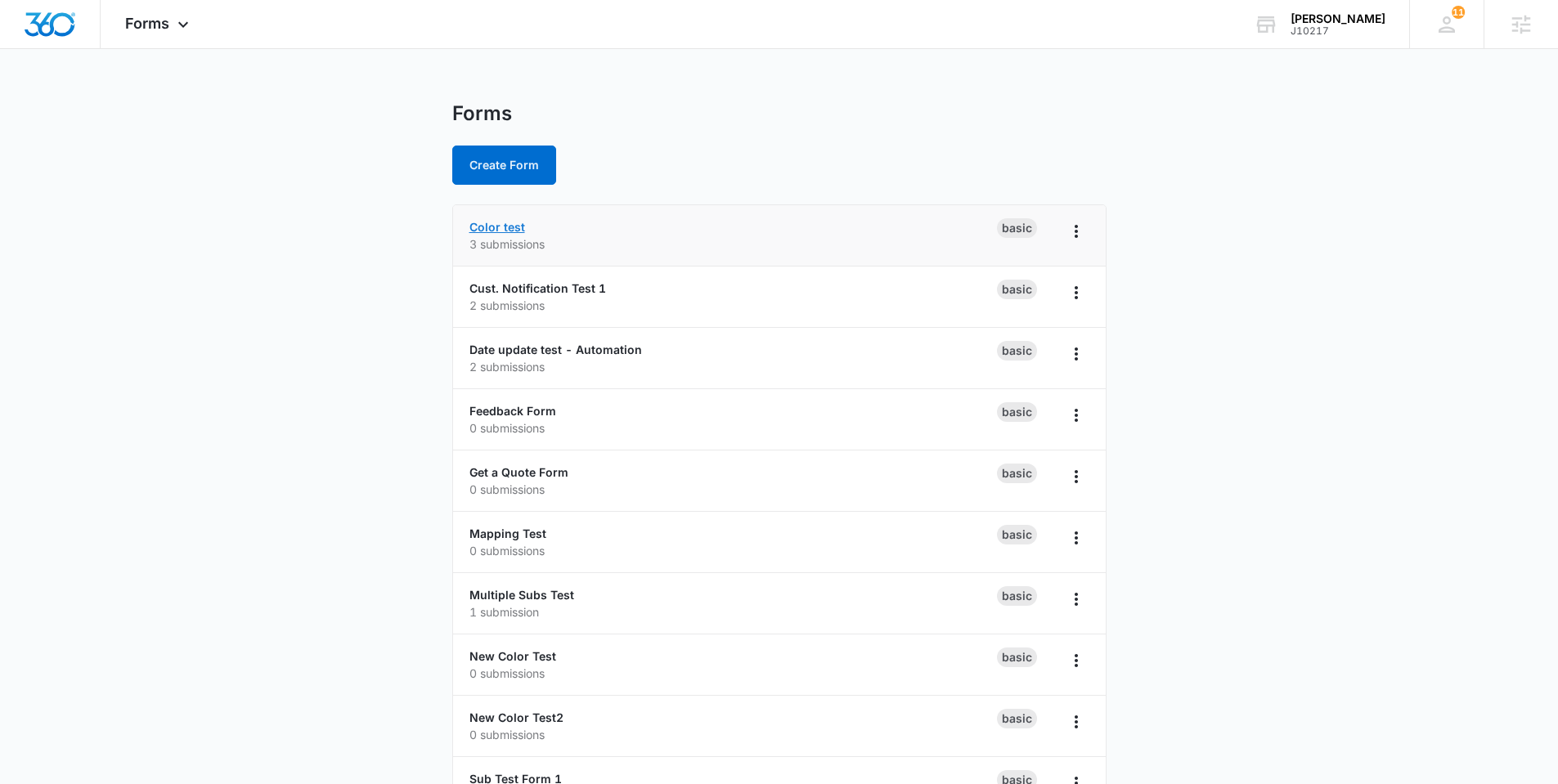
click at [488, 223] on link "Color test" at bounding box center [497, 226] width 56 height 14
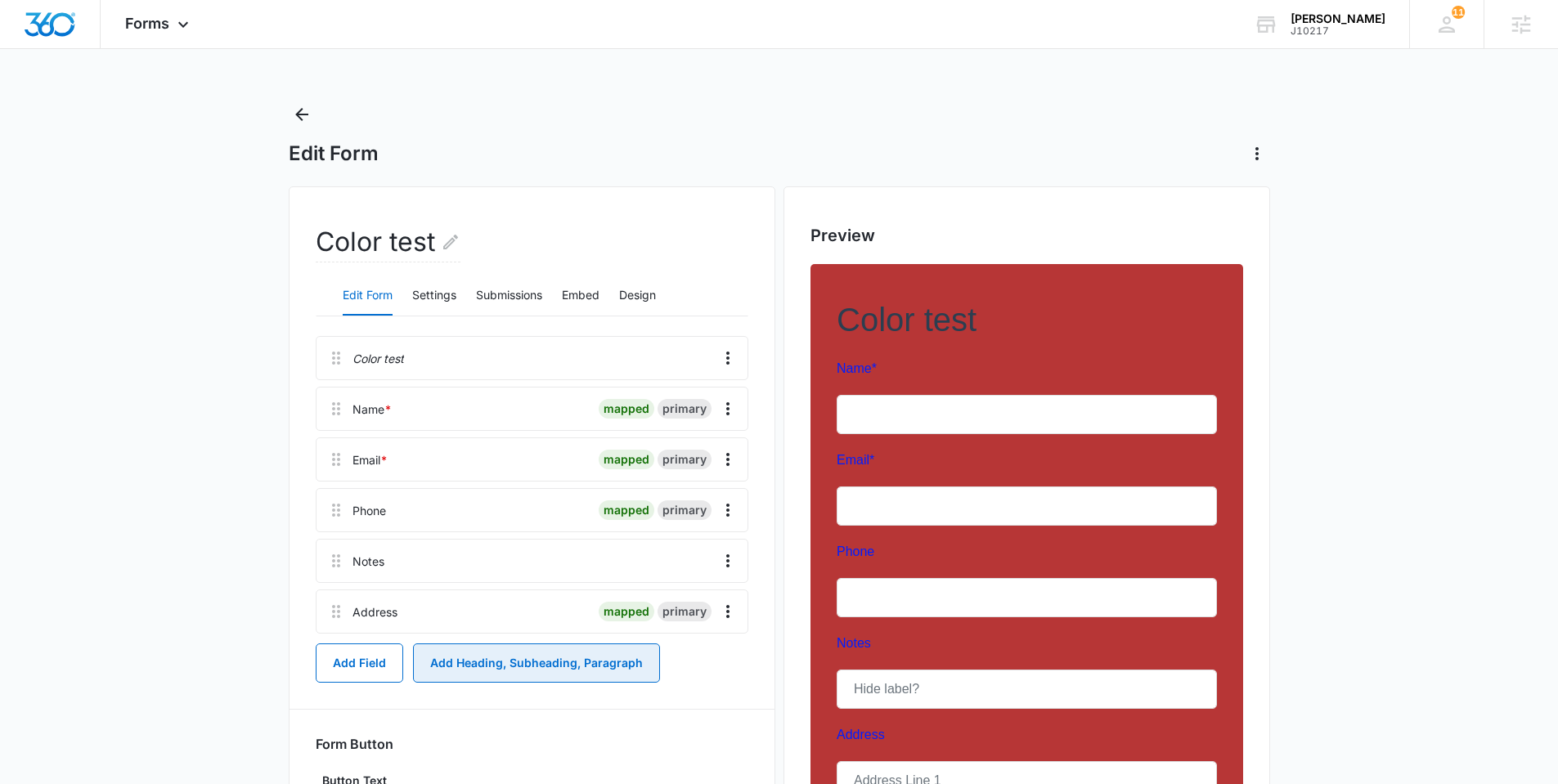
click at [561, 663] on button "Add Heading, Subheading, Paragraph" at bounding box center [536, 662] width 247 height 39
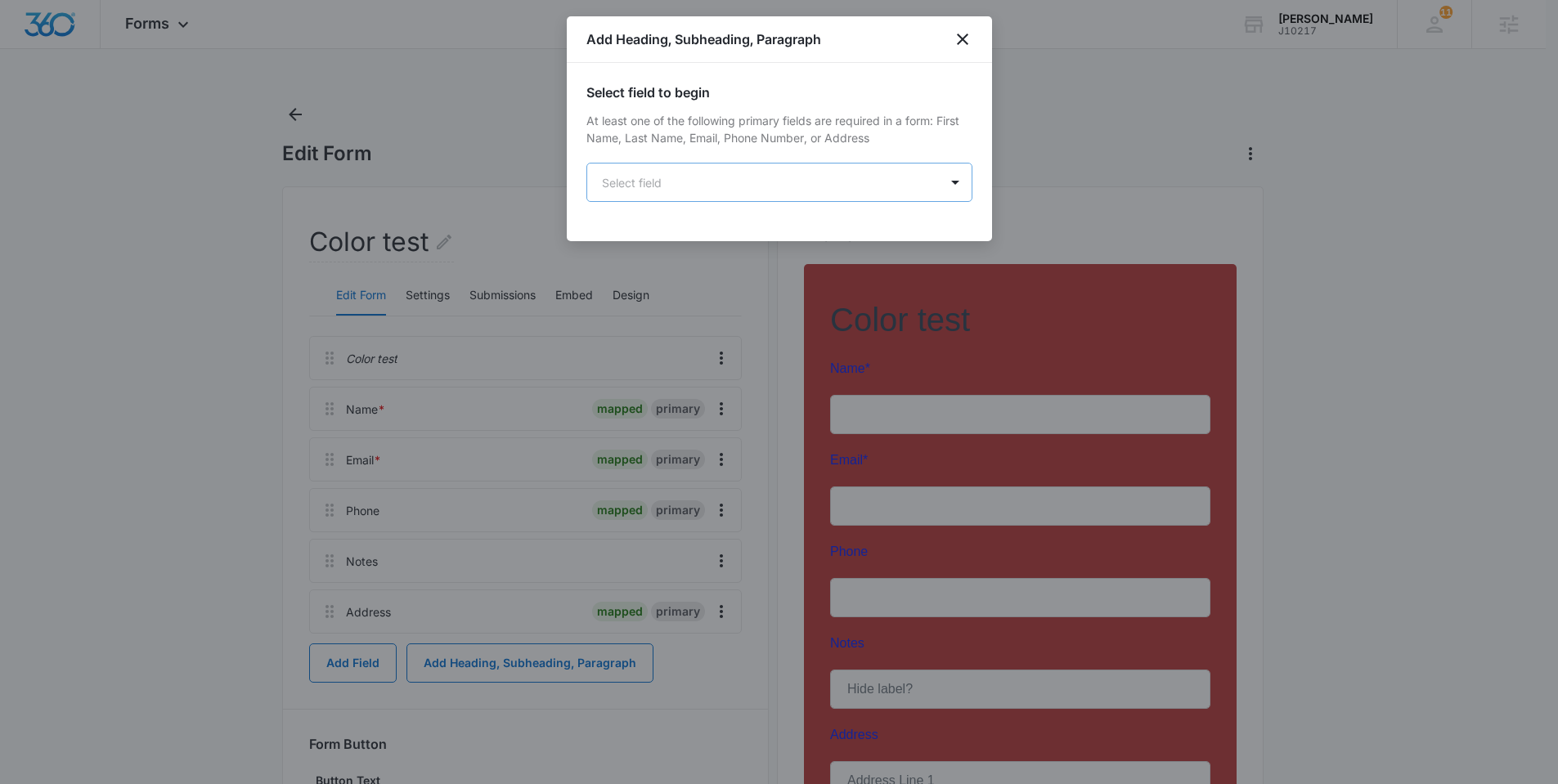
drag, startPoint x: 695, startPoint y: 159, endPoint x: 698, endPoint y: 169, distance: 10.4
click at [696, 160] on div "Select field to begin At least one of the following primary fields are required…" at bounding box center [779, 142] width 386 height 119
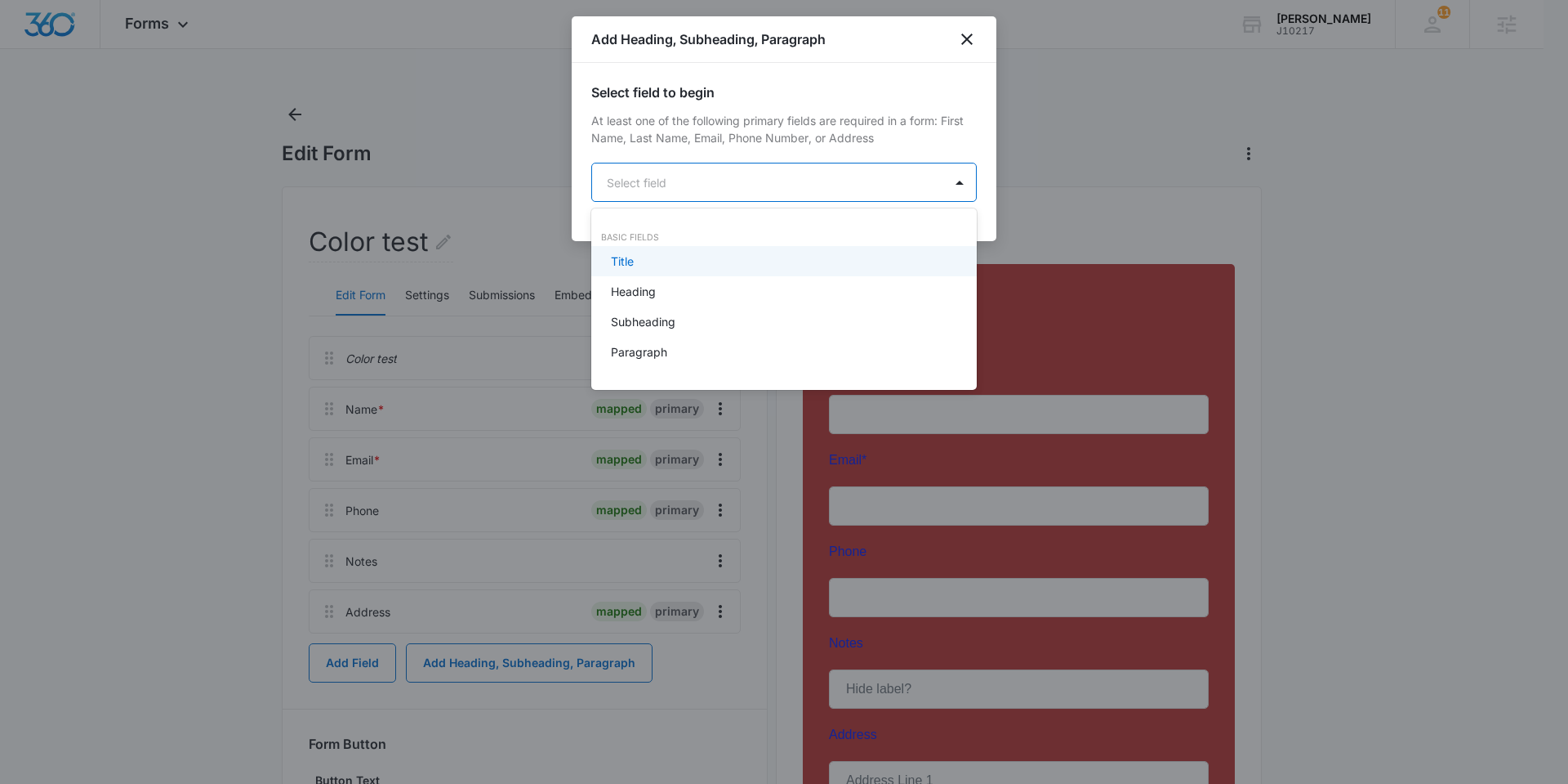
click at [698, 184] on body "Forms Apps Reputation Websites Forms CRM Email Social Shop Payments POS Content…" at bounding box center [784, 392] width 1568 height 784
click at [670, 358] on div "Paragraph" at bounding box center [783, 352] width 343 height 17
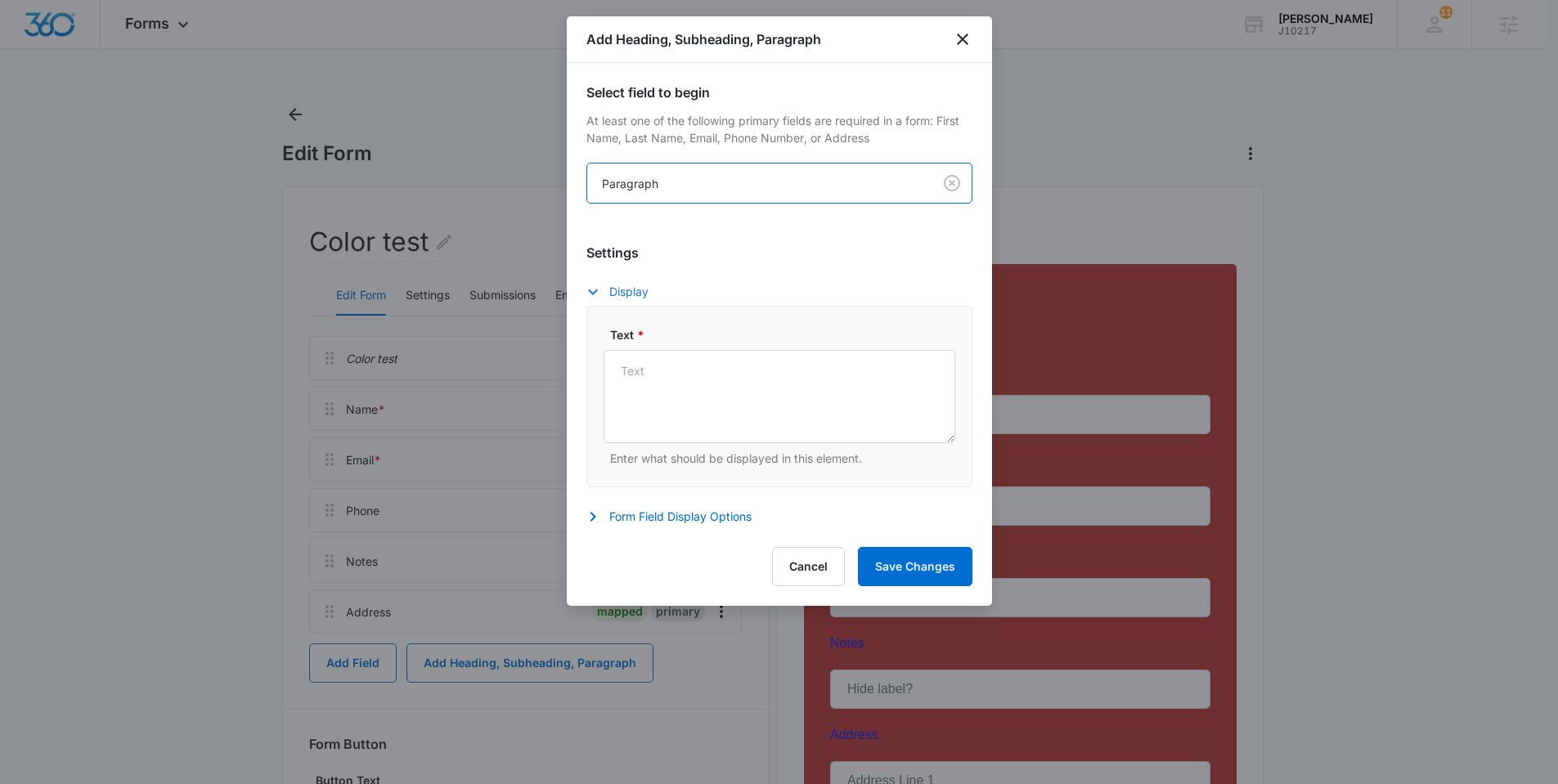
click at [596, 290] on icon "button" at bounding box center [593, 292] width 10 height 5
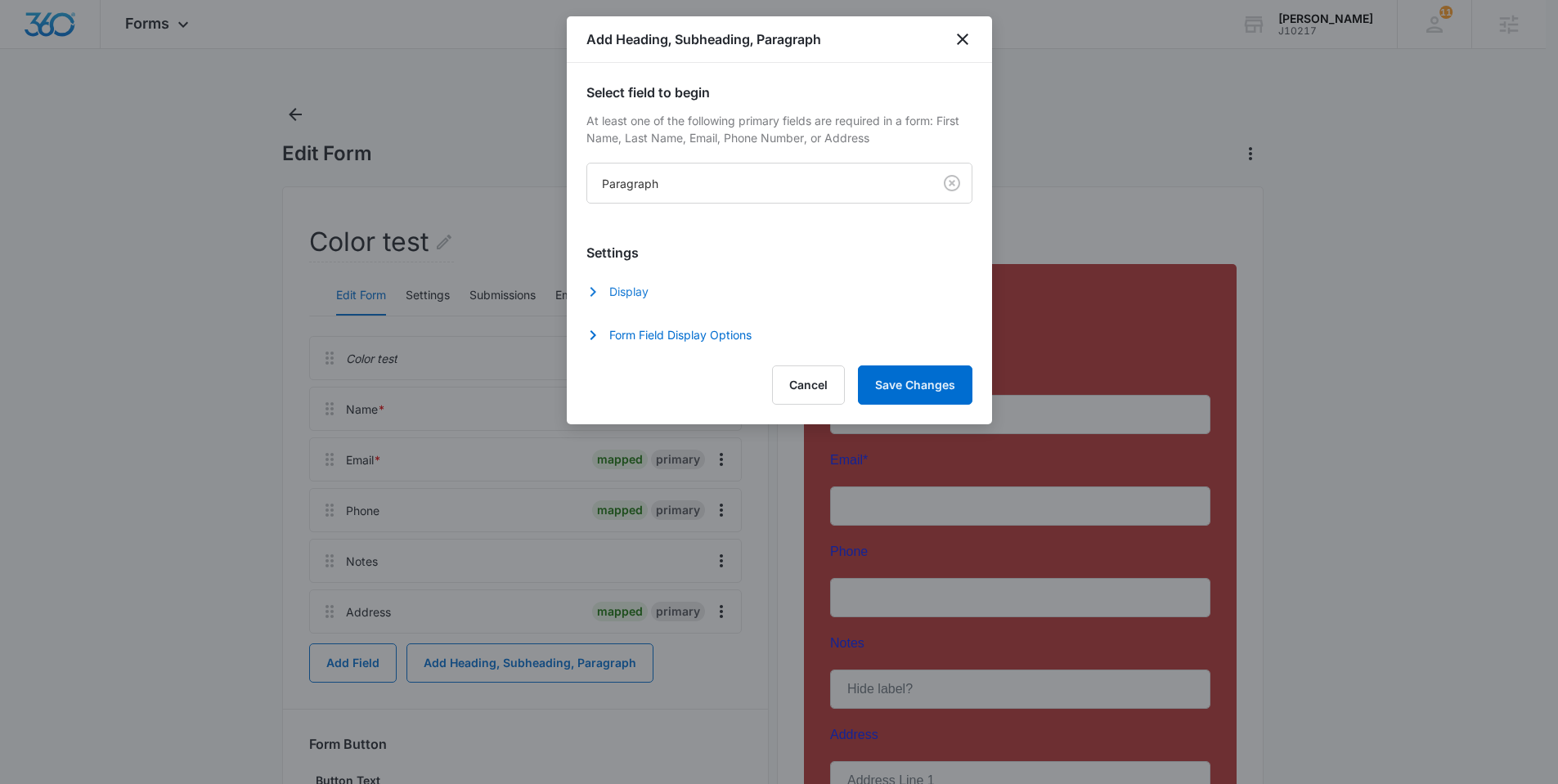
click at [596, 290] on icon "button" at bounding box center [592, 291] width 19 height 19
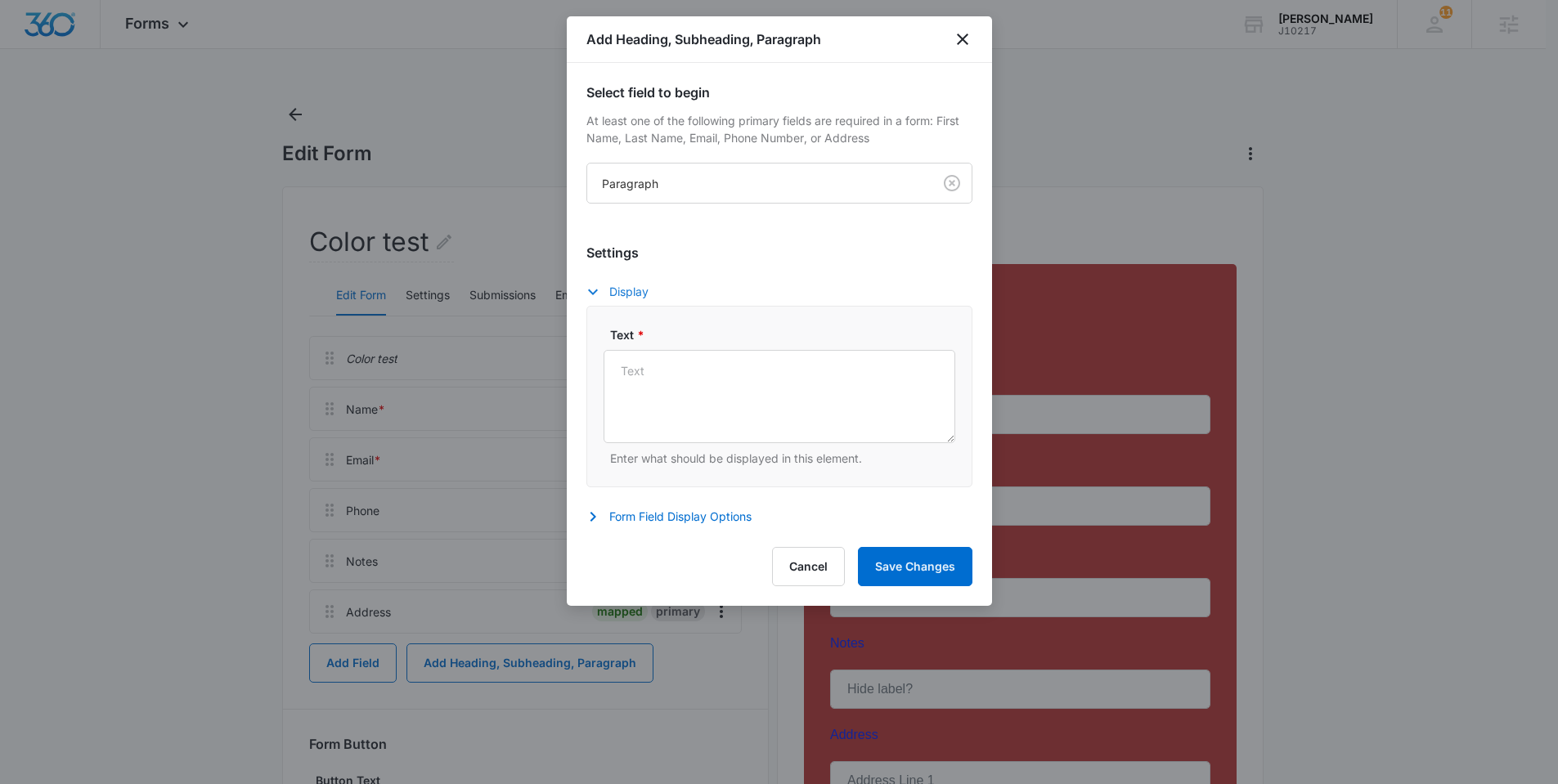
click at [598, 505] on div "Settings Display Text * Enter what should be displayed in this element. Form Fi…" at bounding box center [779, 387] width 386 height 288
click at [590, 519] on icon "button" at bounding box center [592, 517] width 5 height 10
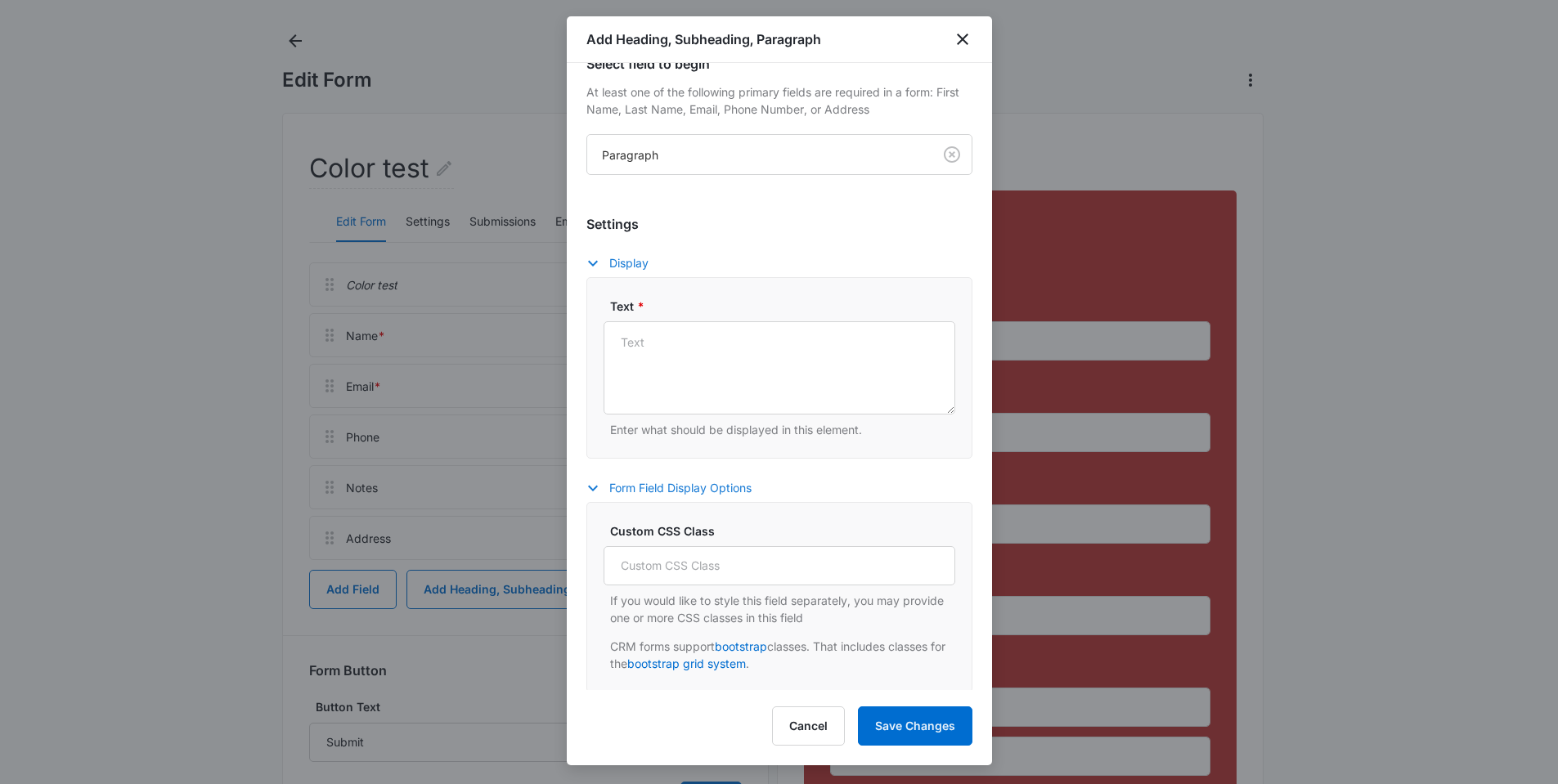
scroll to position [31, 0]
click at [598, 490] on icon "button" at bounding box center [592, 485] width 19 height 19
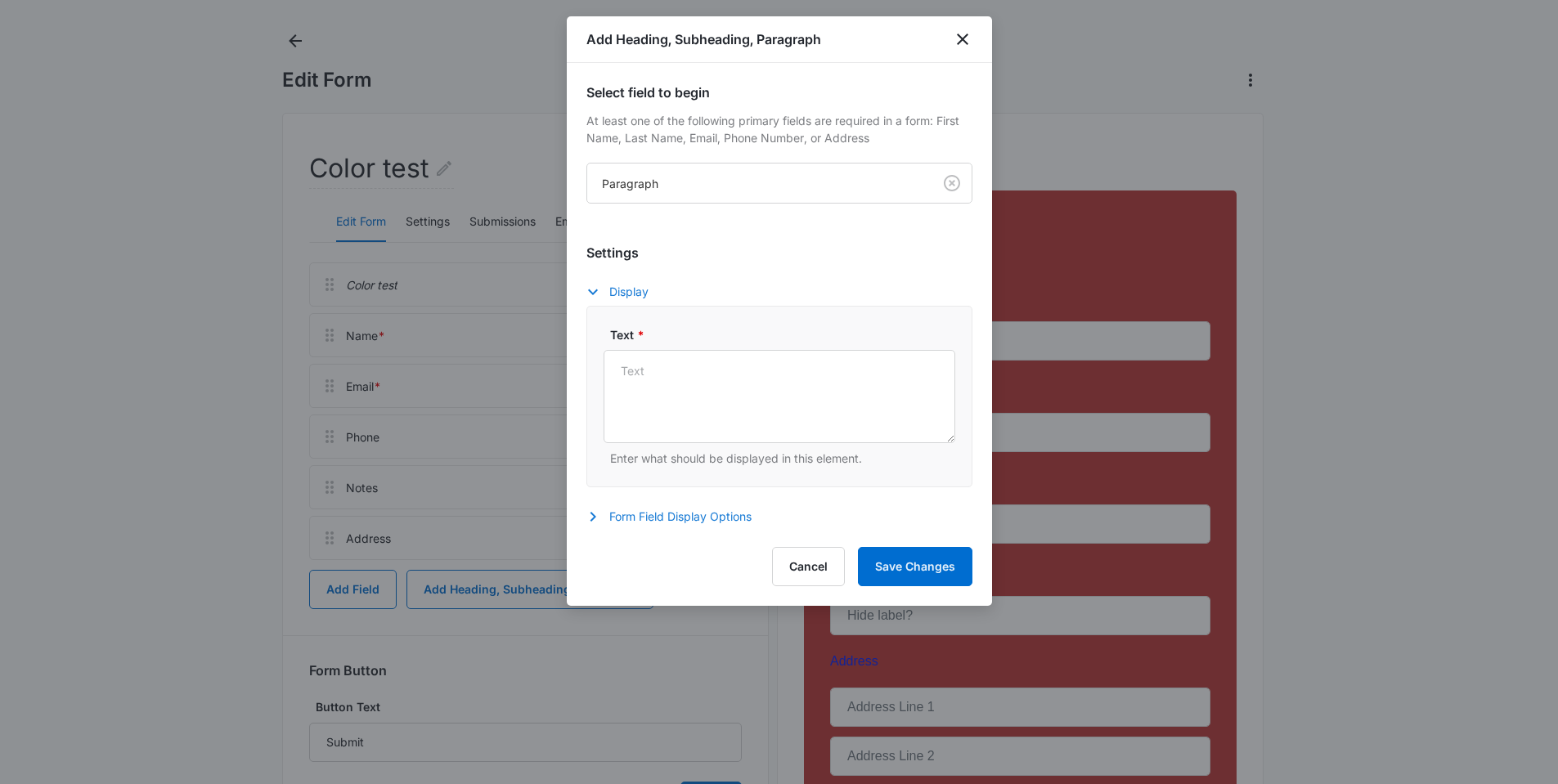
scroll to position [0, 0]
click at [589, 275] on div "Settings Display Text * Enter what should be displayed in this element. Form Fi…" at bounding box center [779, 387] width 386 height 288
drag, startPoint x: 588, startPoint y: 291, endPoint x: 592, endPoint y: 320, distance: 29.3
click at [588, 291] on icon "button" at bounding box center [592, 291] width 19 height 19
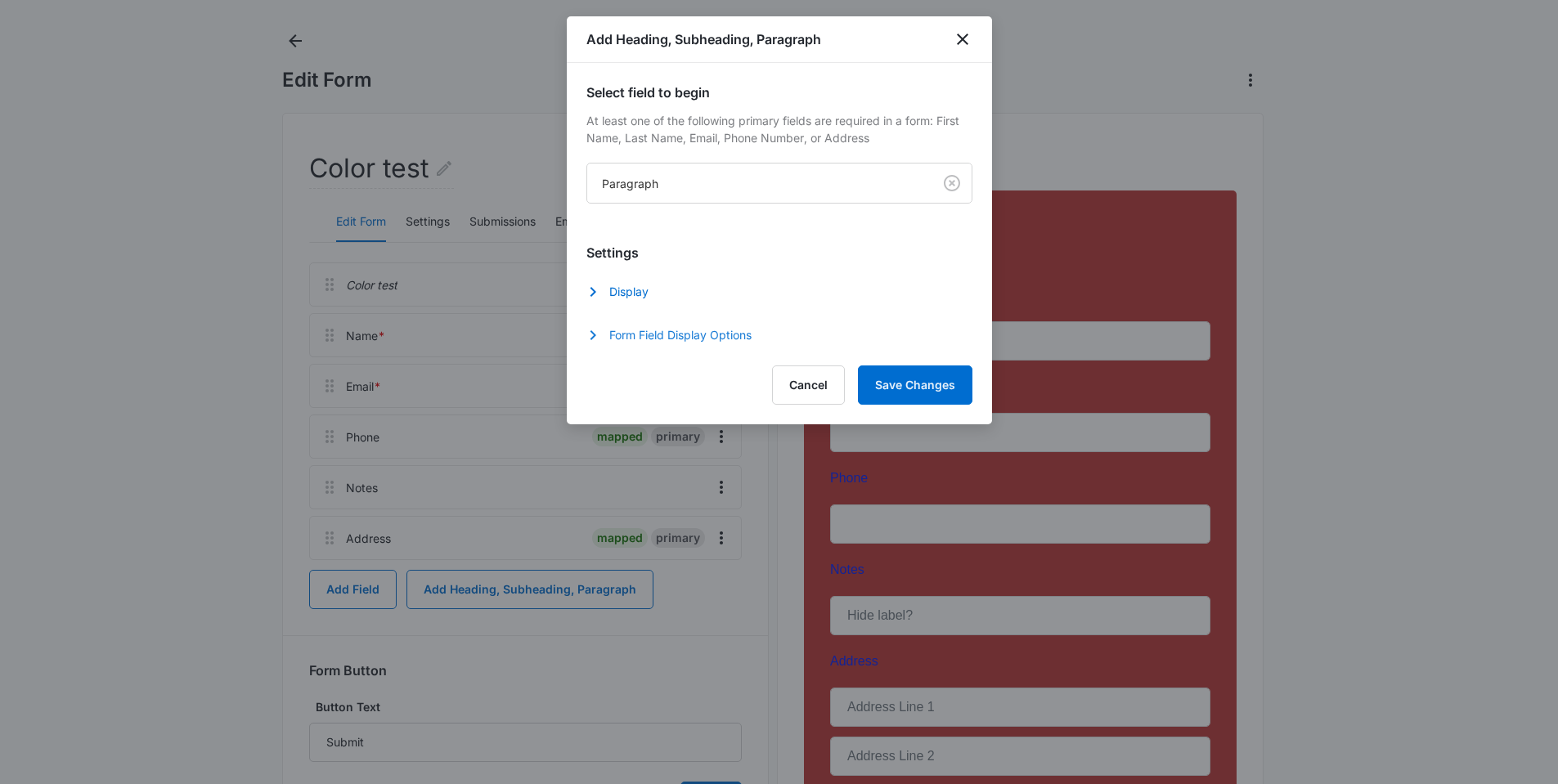
click at [810, 246] on h3 "Settings" at bounding box center [779, 252] width 386 height 19
click at [756, 133] on p "At least one of the following primary fields are required in a form: First Name…" at bounding box center [779, 128] width 386 height 34
click at [925, 178] on body "Forms Apps Reputation Websites Forms CRM Email Social Shop Payments POS Content…" at bounding box center [779, 479] width 1558 height 1105
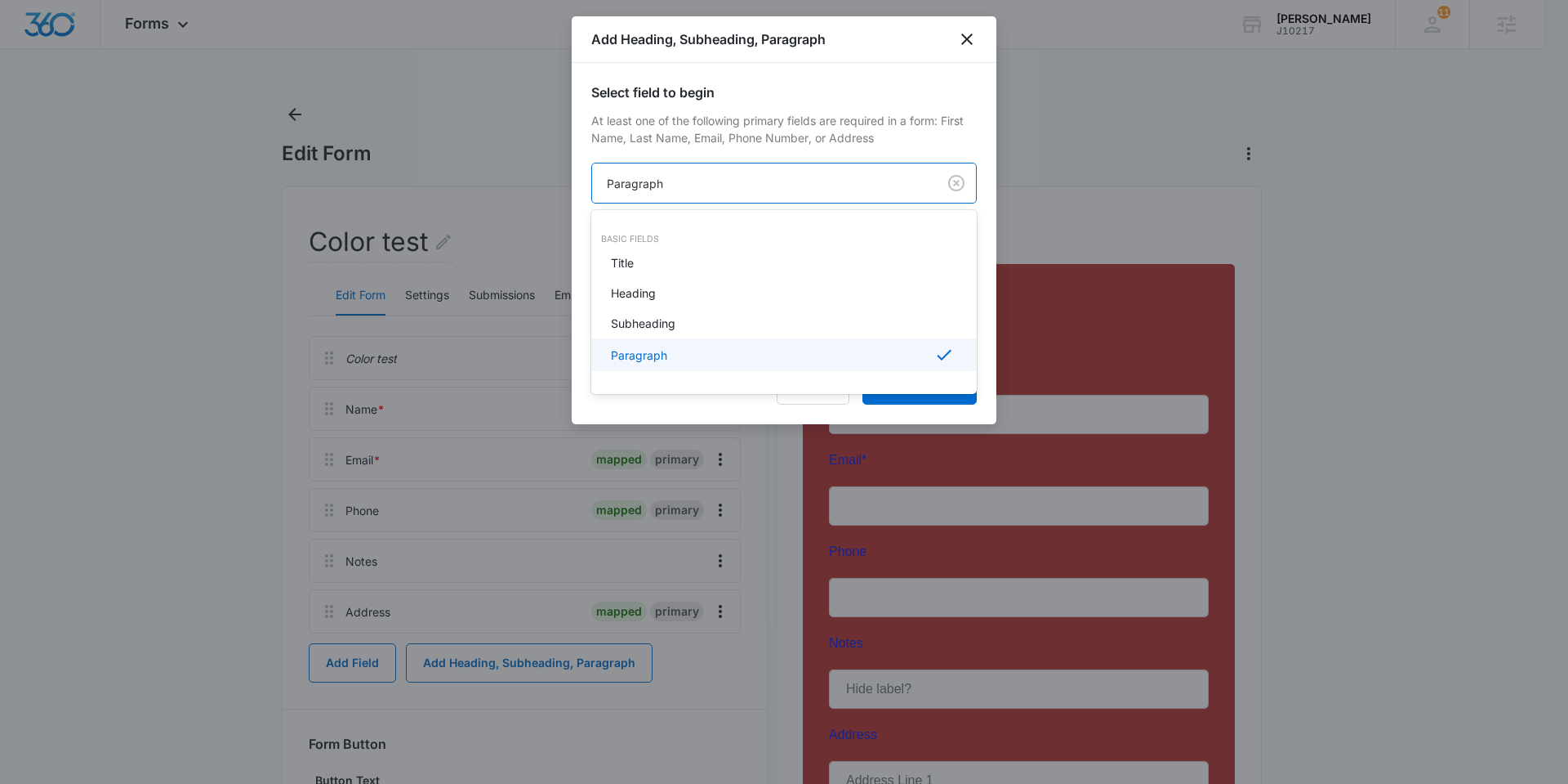
click at [740, 349] on div "Paragraph" at bounding box center [783, 354] width 343 height 19
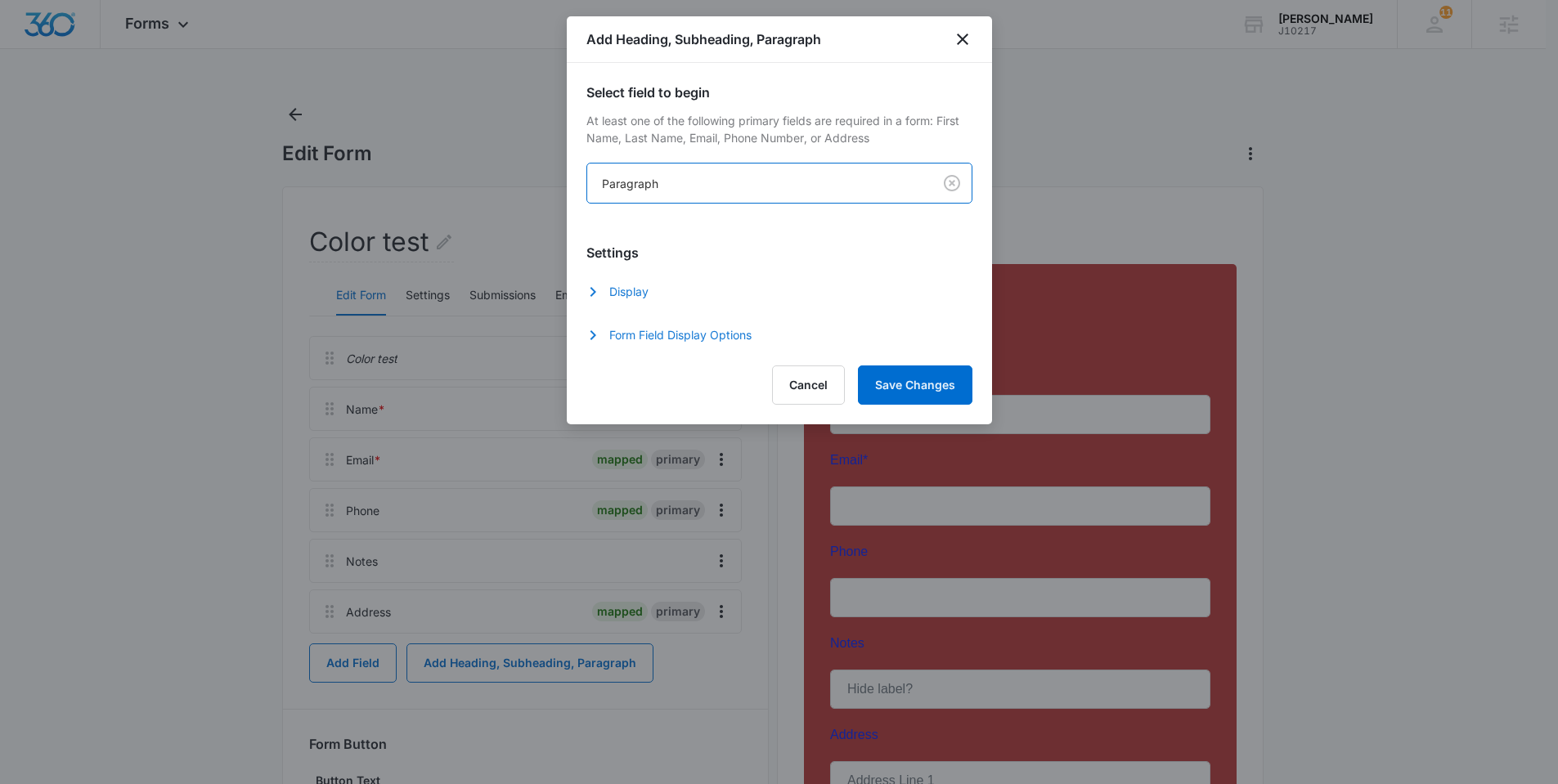
click at [593, 297] on icon "button" at bounding box center [592, 291] width 19 height 19
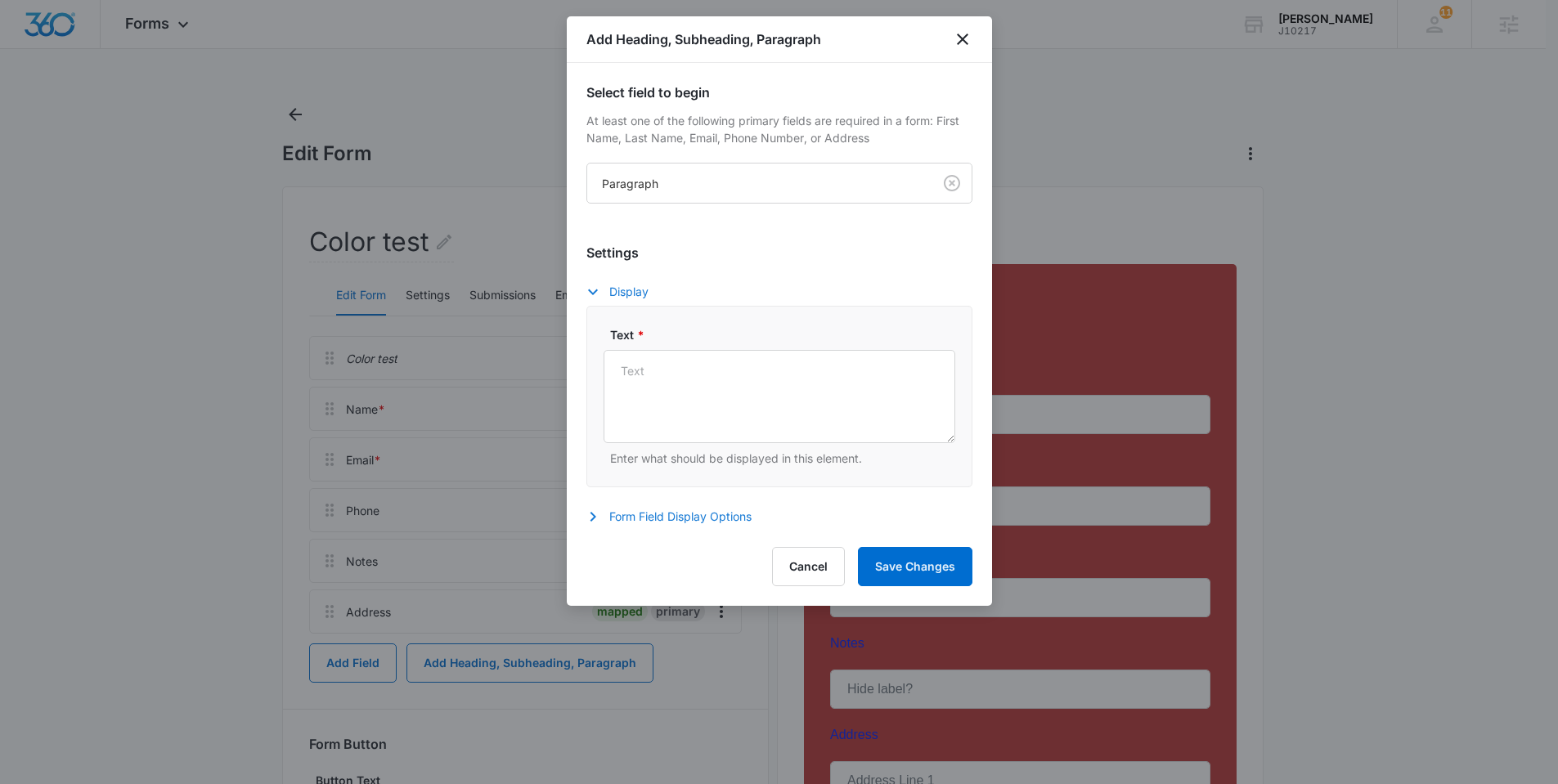
click at [811, 157] on div "Select field to begin At least one of the following primary fields are required…" at bounding box center [779, 143] width 386 height 121
click at [811, 180] on body "Forms Apps Reputation Websites Forms CRM Email Social Shop Payments POS Content…" at bounding box center [779, 552] width 1558 height 1105
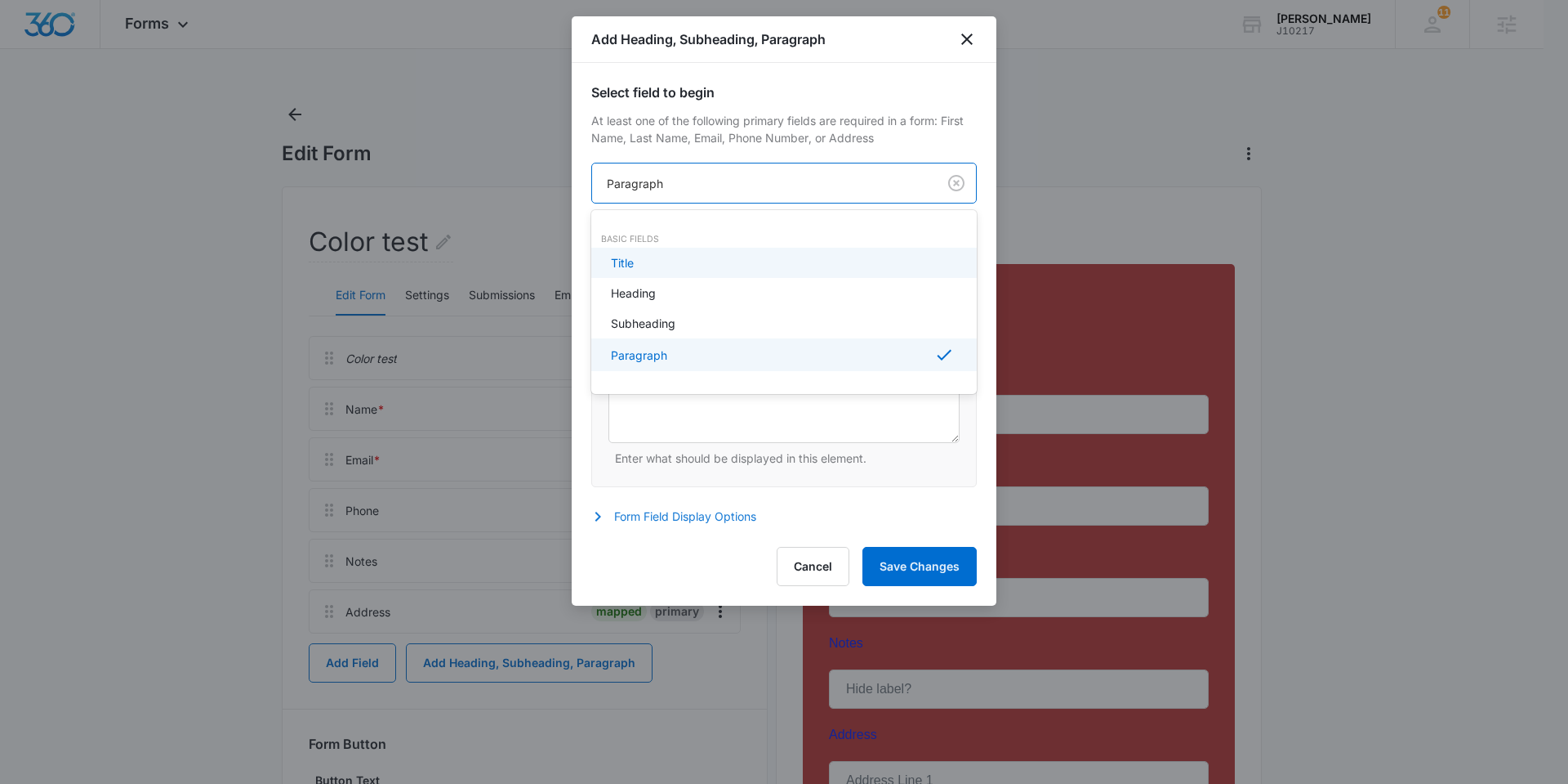
click at [821, 260] on div "Title" at bounding box center [783, 263] width 343 height 17
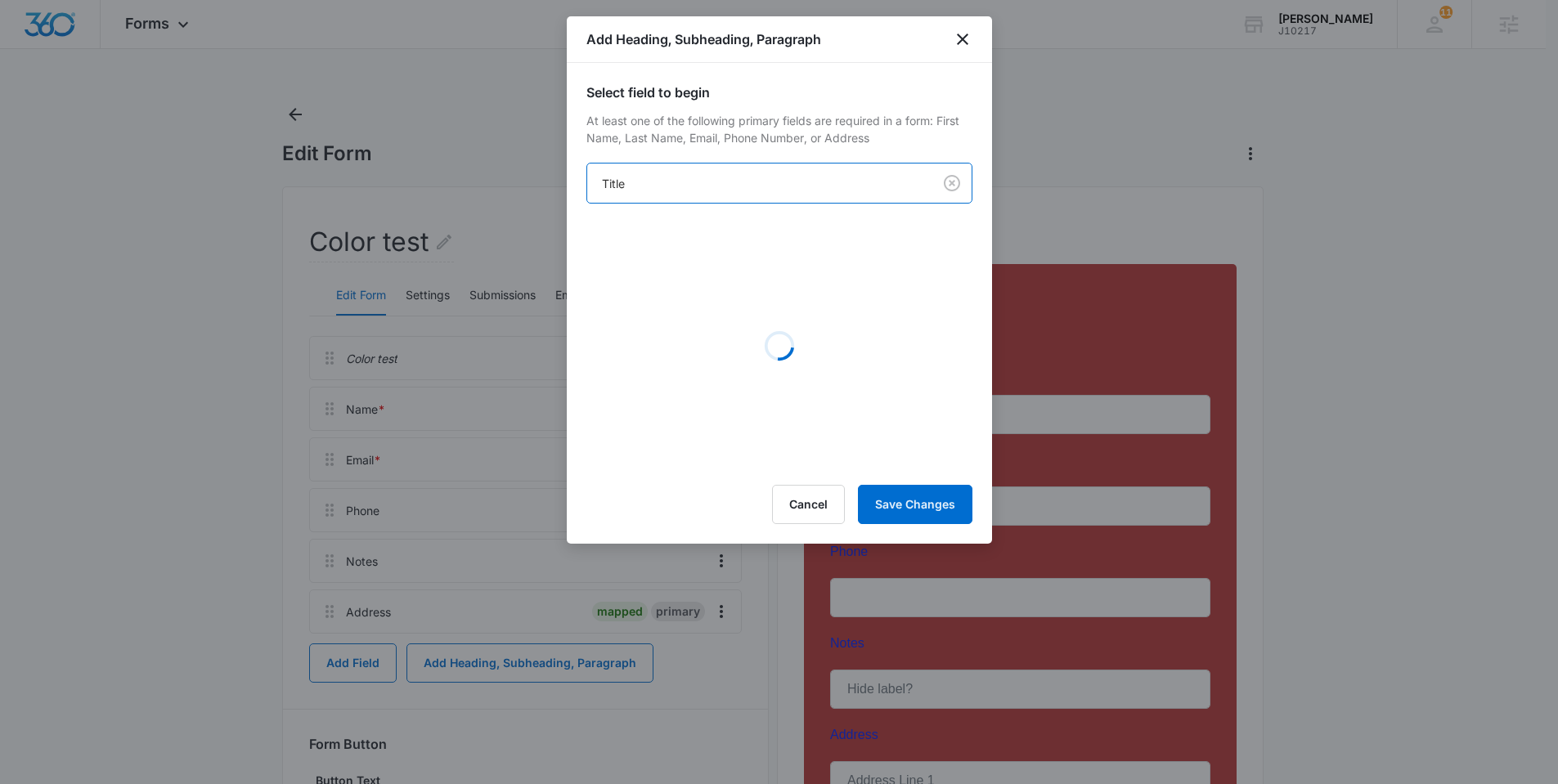
click at [795, 185] on body "Forms Apps Reputation Websites Forms CRM Email Social Shop Payments POS Content…" at bounding box center [779, 552] width 1558 height 1105
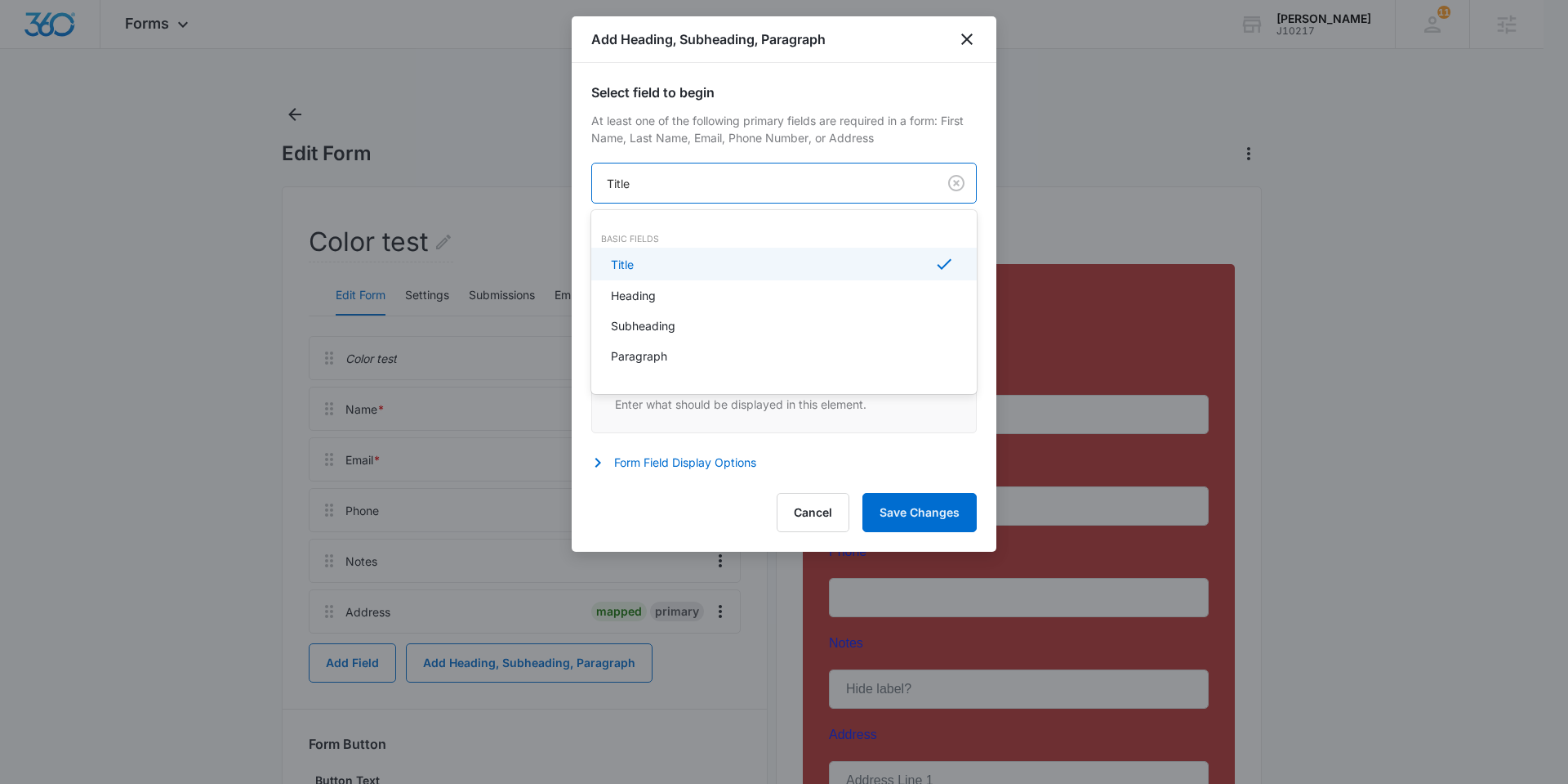
click at [791, 148] on div at bounding box center [784, 392] width 1568 height 784
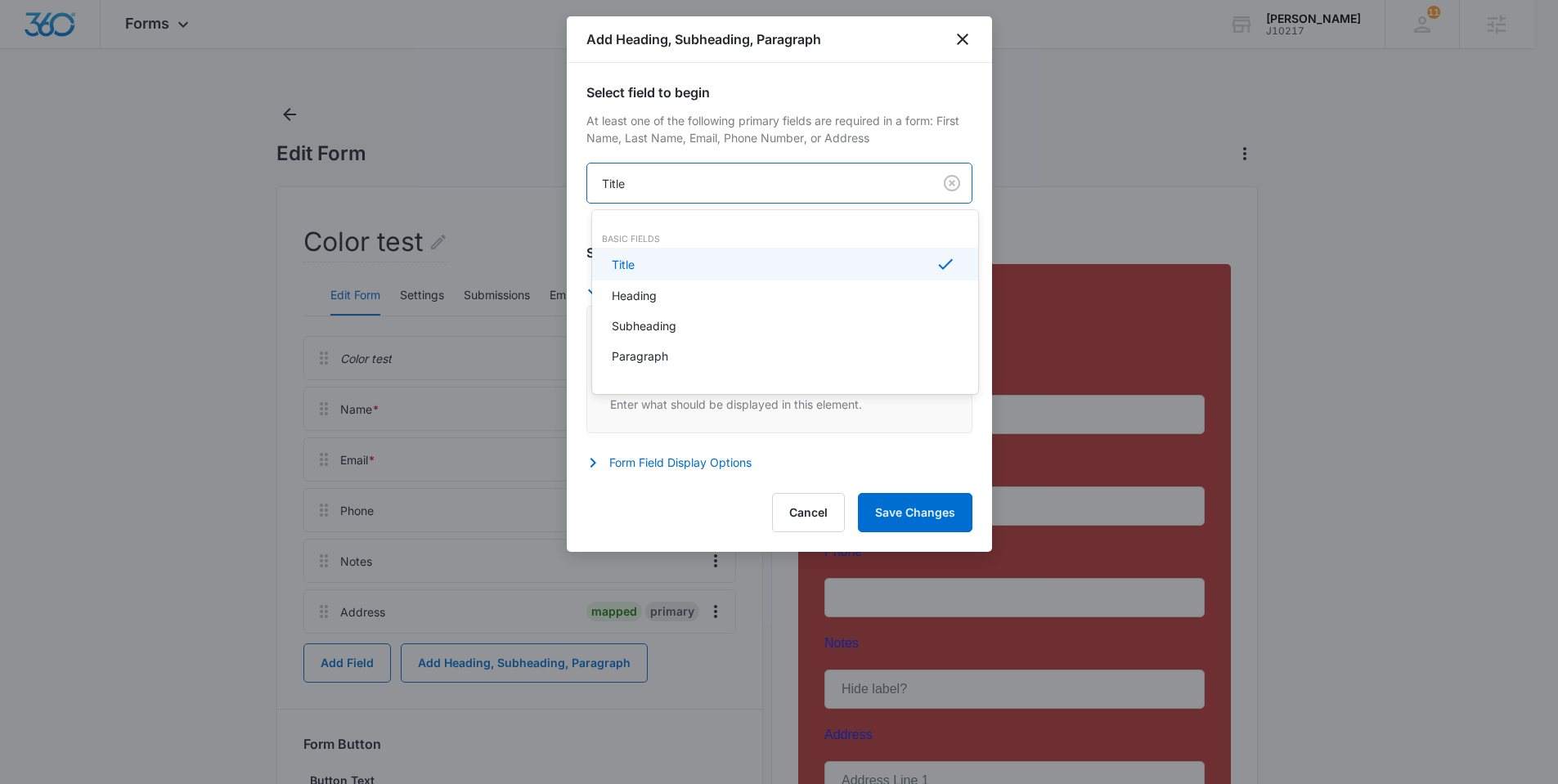
click at [668, 184] on body "Forms Apps Reputation Websites Forms CRM Email Social Shop Payments POS Content…" at bounding box center [779, 392] width 1558 height 784
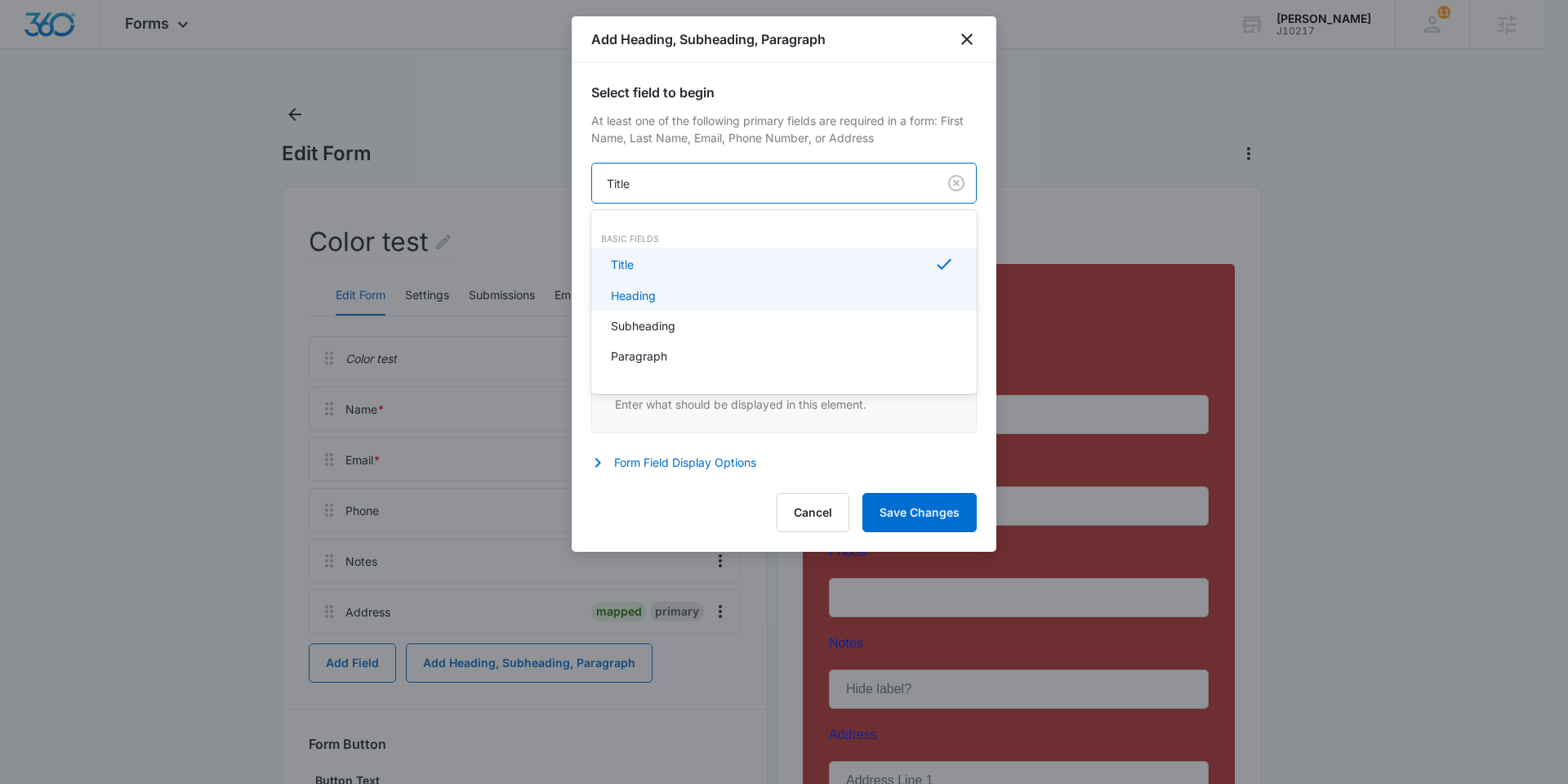
click at [677, 288] on div "Heading" at bounding box center [783, 295] width 343 height 17
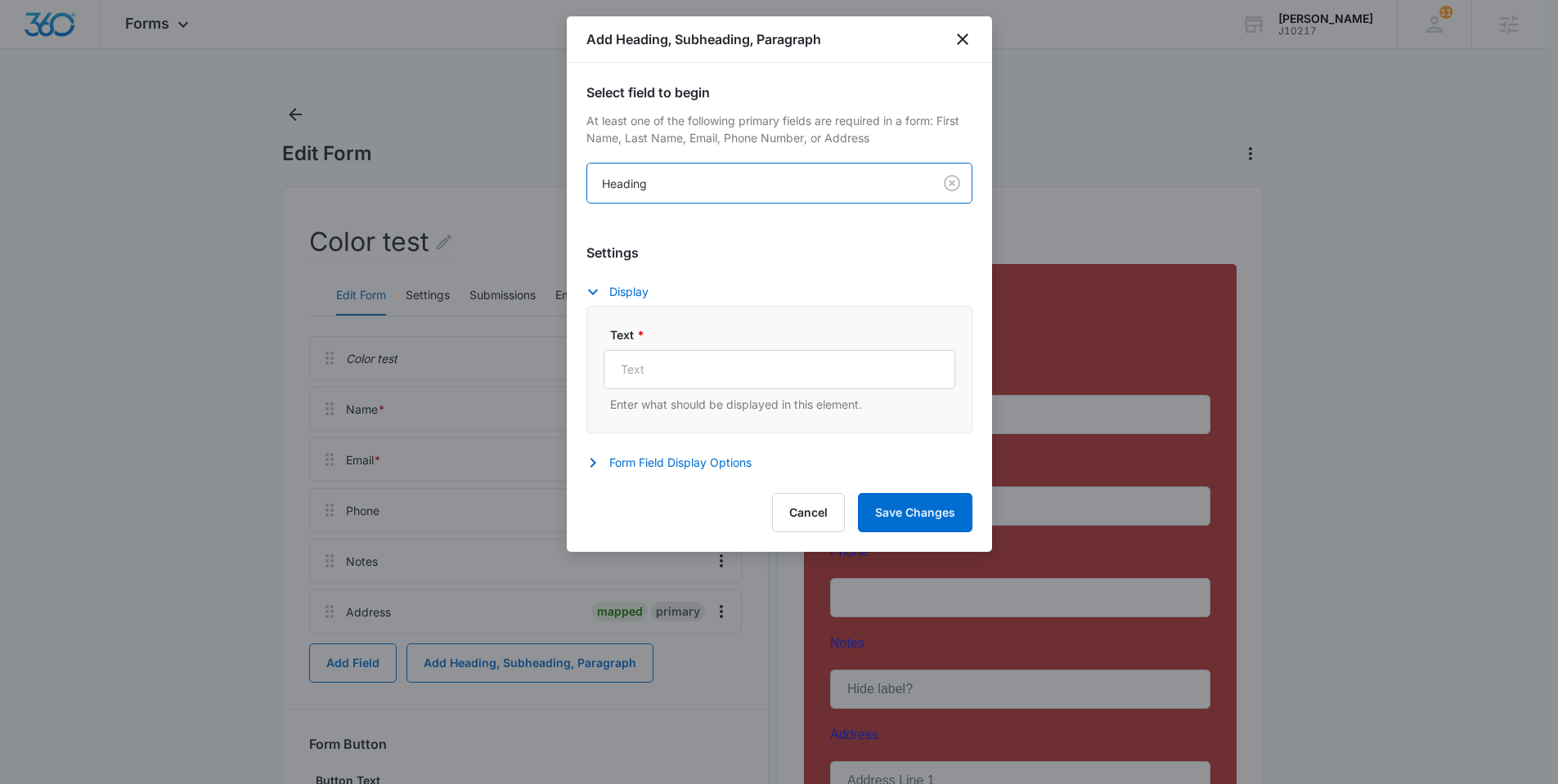
click at [737, 180] on body "Forms Apps Reputation Websites Forms CRM Email Social Shop Payments POS Content…" at bounding box center [779, 552] width 1558 height 1105
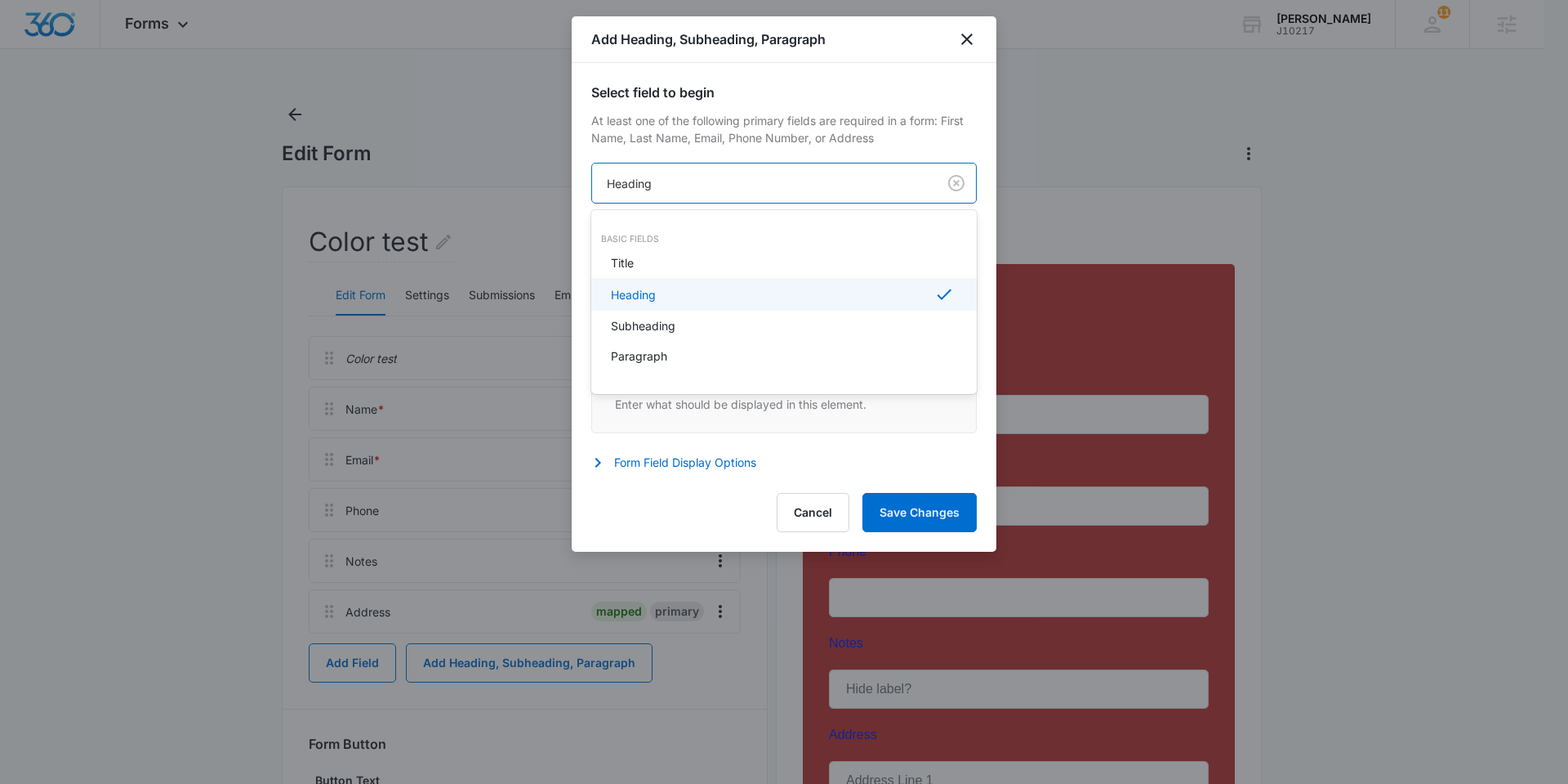
click at [736, 314] on div "Subheading" at bounding box center [784, 325] width 385 height 30
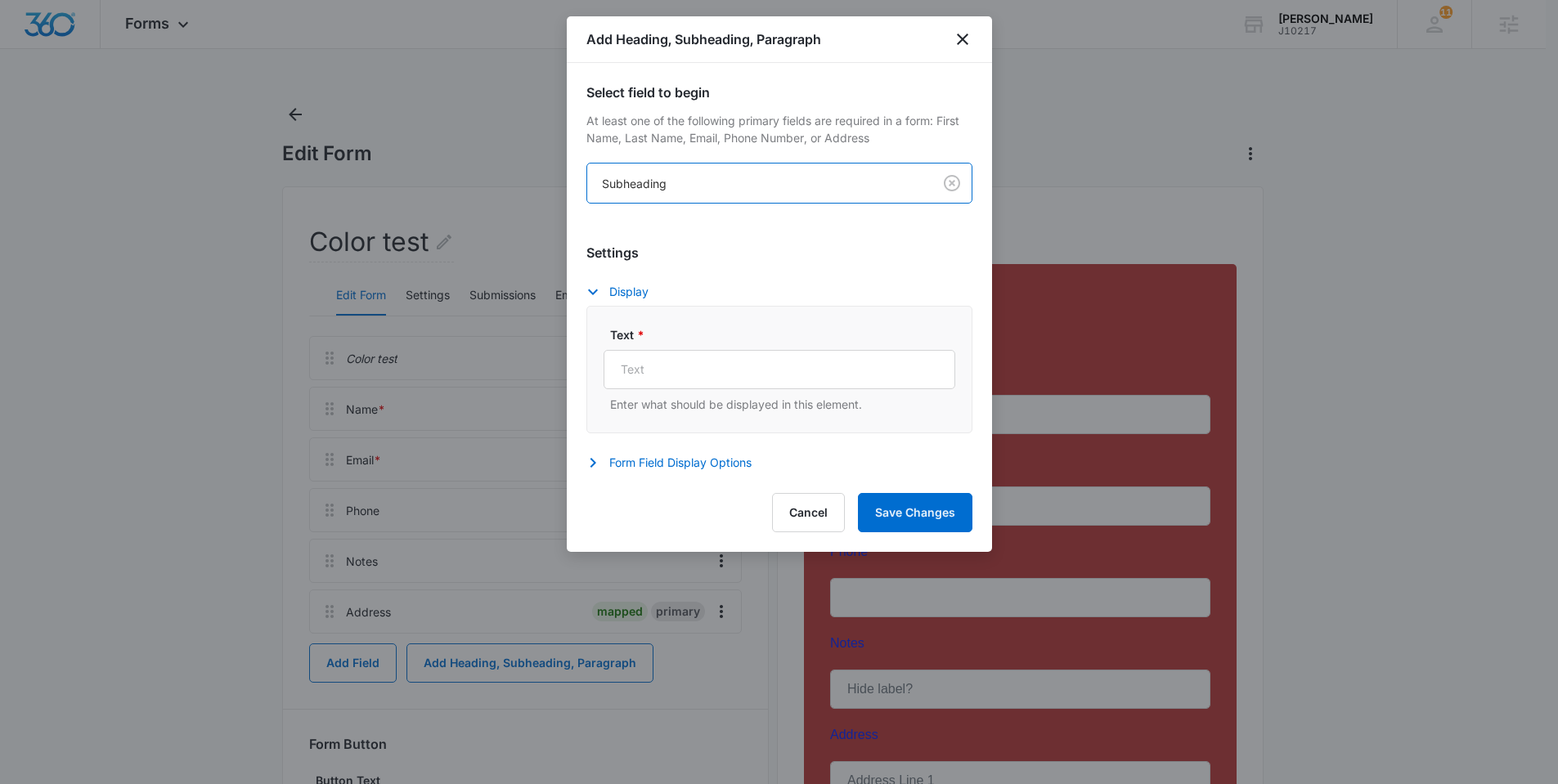
click at [701, 186] on body "Forms Apps Reputation Websites Forms CRM Email Social Shop Payments POS Content…" at bounding box center [779, 552] width 1558 height 1105
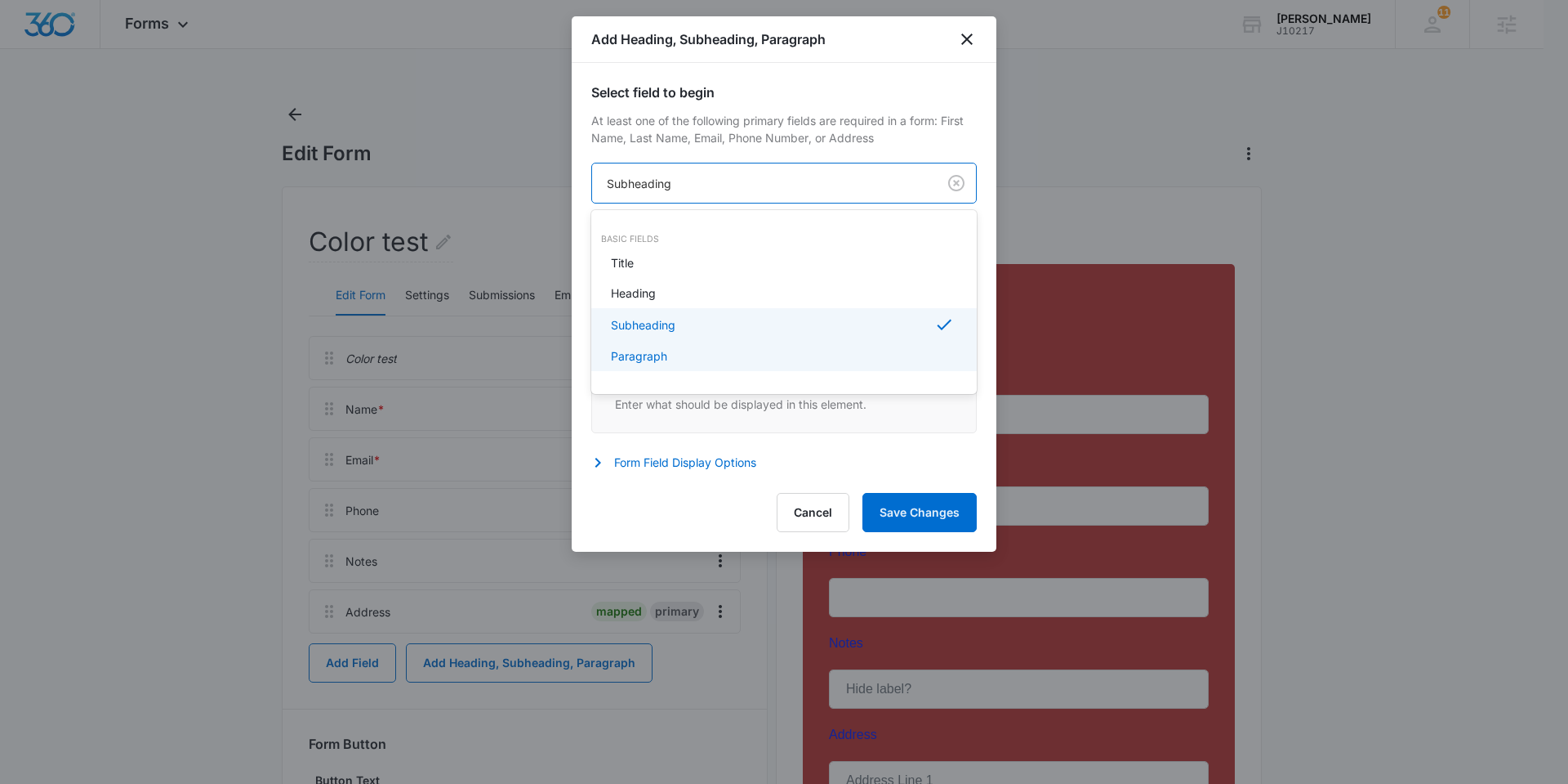
drag, startPoint x: 705, startPoint y: 338, endPoint x: 707, endPoint y: 354, distance: 16.1
click at [707, 353] on div "Title Heading Subheading Paragraph" at bounding box center [784, 309] width 385 height 124
click at [707, 354] on div "Paragraph" at bounding box center [783, 355] width 343 height 17
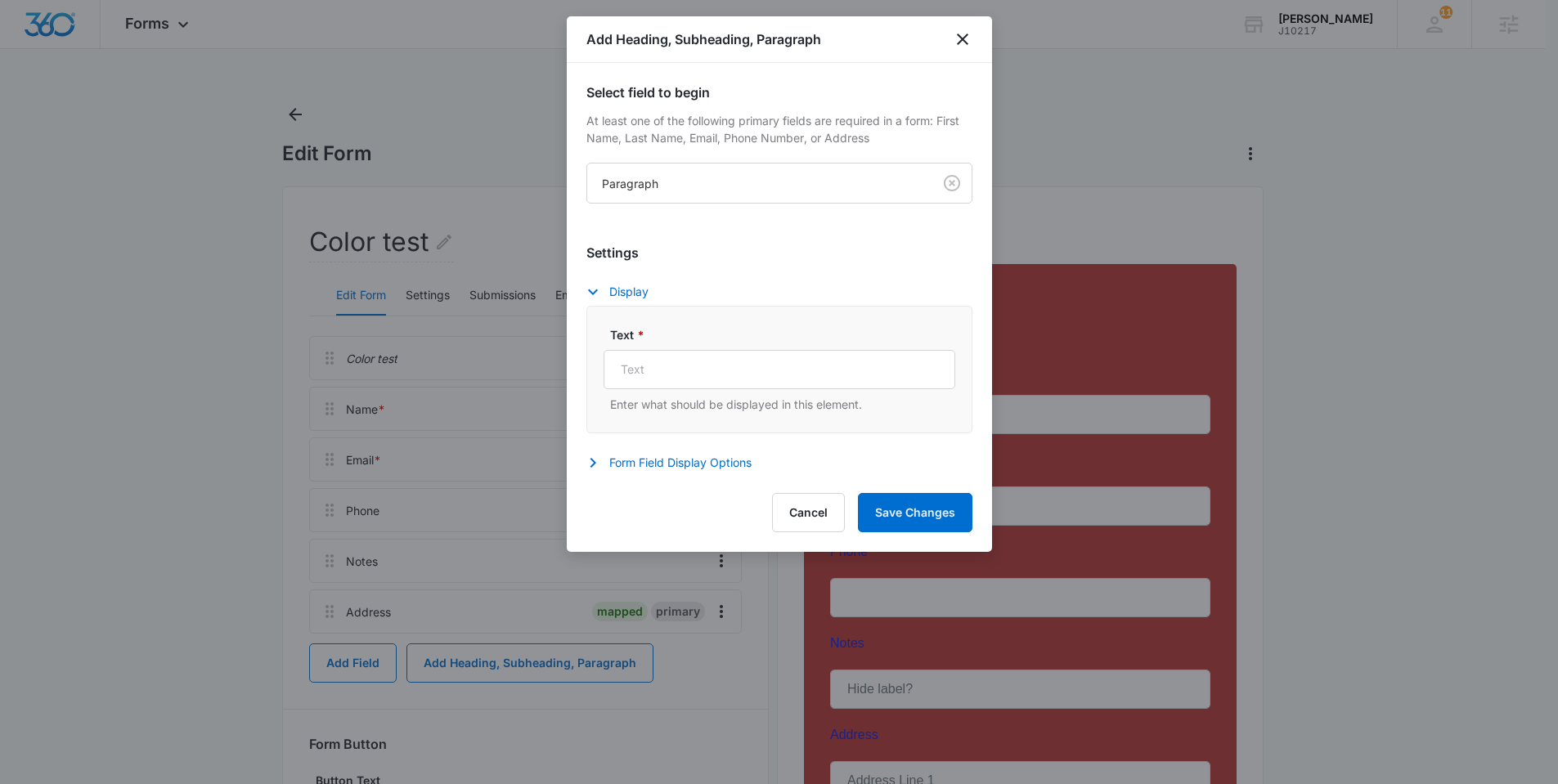
drag, startPoint x: 510, startPoint y: 140, endPoint x: 488, endPoint y: 5, distance: 136.8
click at [510, 140] on div at bounding box center [779, 392] width 1558 height 784
